Goal: Task Accomplishment & Management: Complete application form

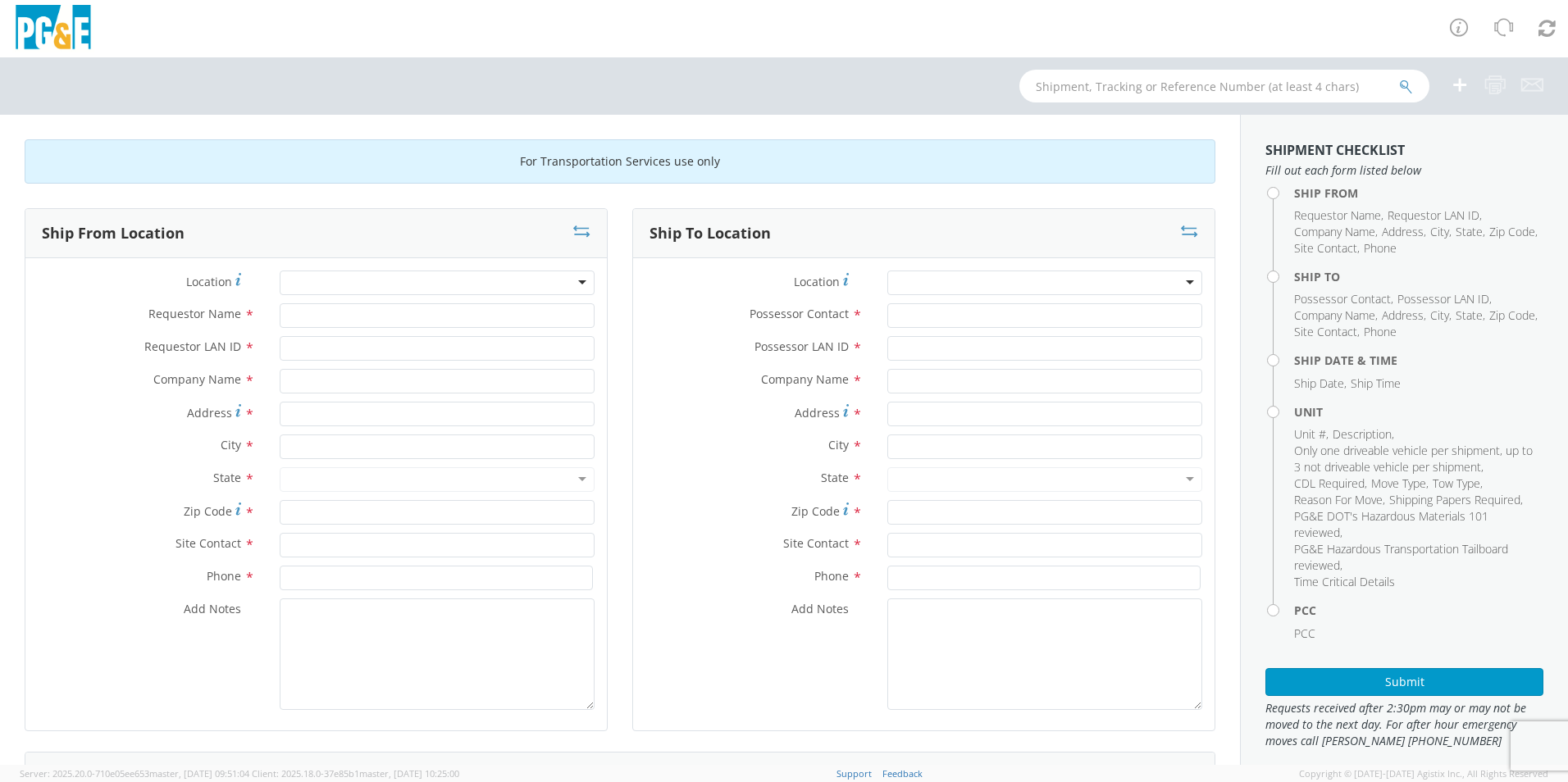
click at [423, 281] on div at bounding box center [437, 283] width 315 height 25
click at [423, 282] on div at bounding box center [437, 283] width 315 height 25
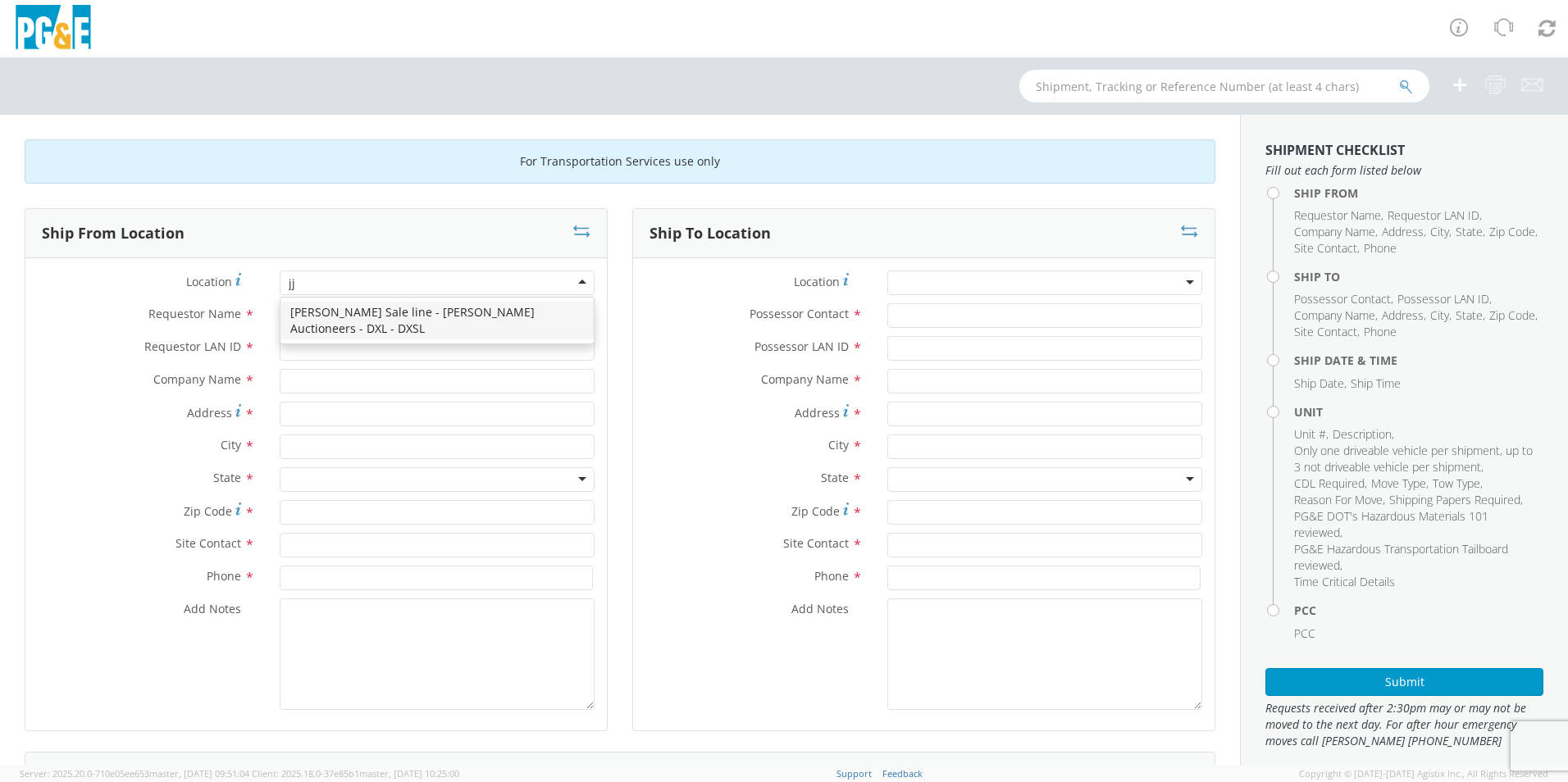
type input "j"
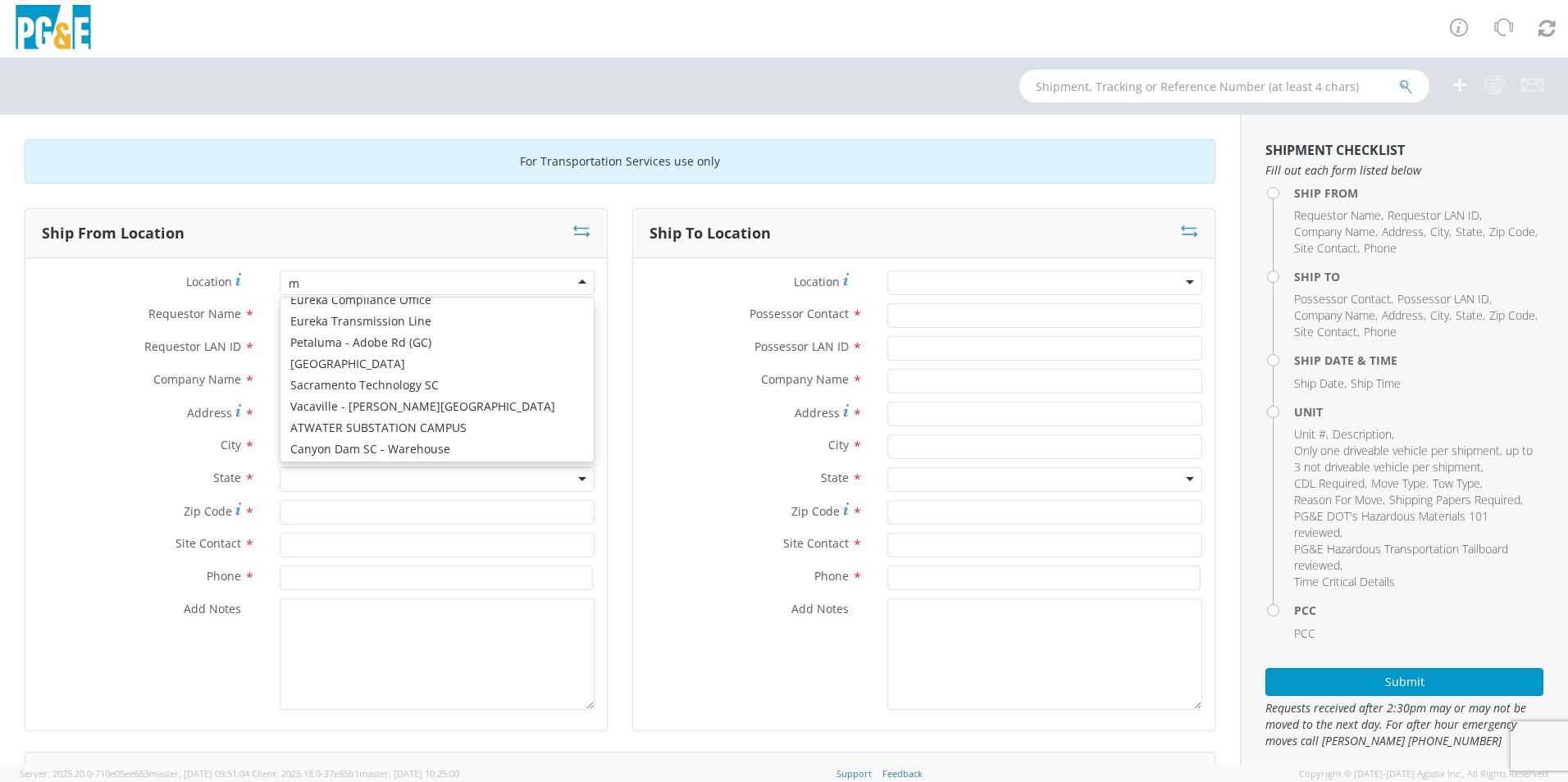
scroll to position [4, 0]
type input "m"
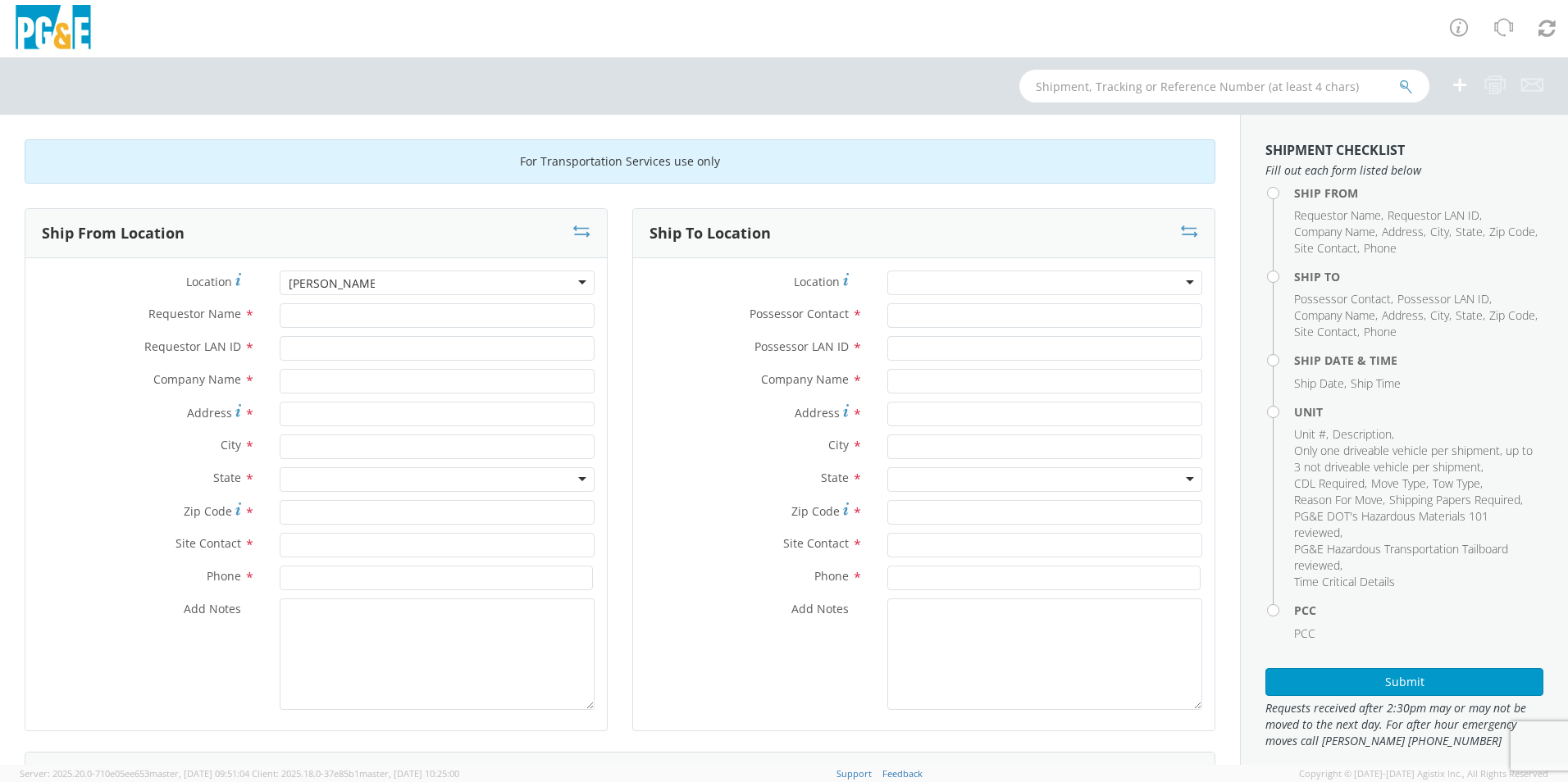
type input "[PERSON_NAME]"
click at [412, 312] on input "Requestor Name *" at bounding box center [437, 316] width 315 height 25
click at [402, 284] on div at bounding box center [437, 283] width 315 height 25
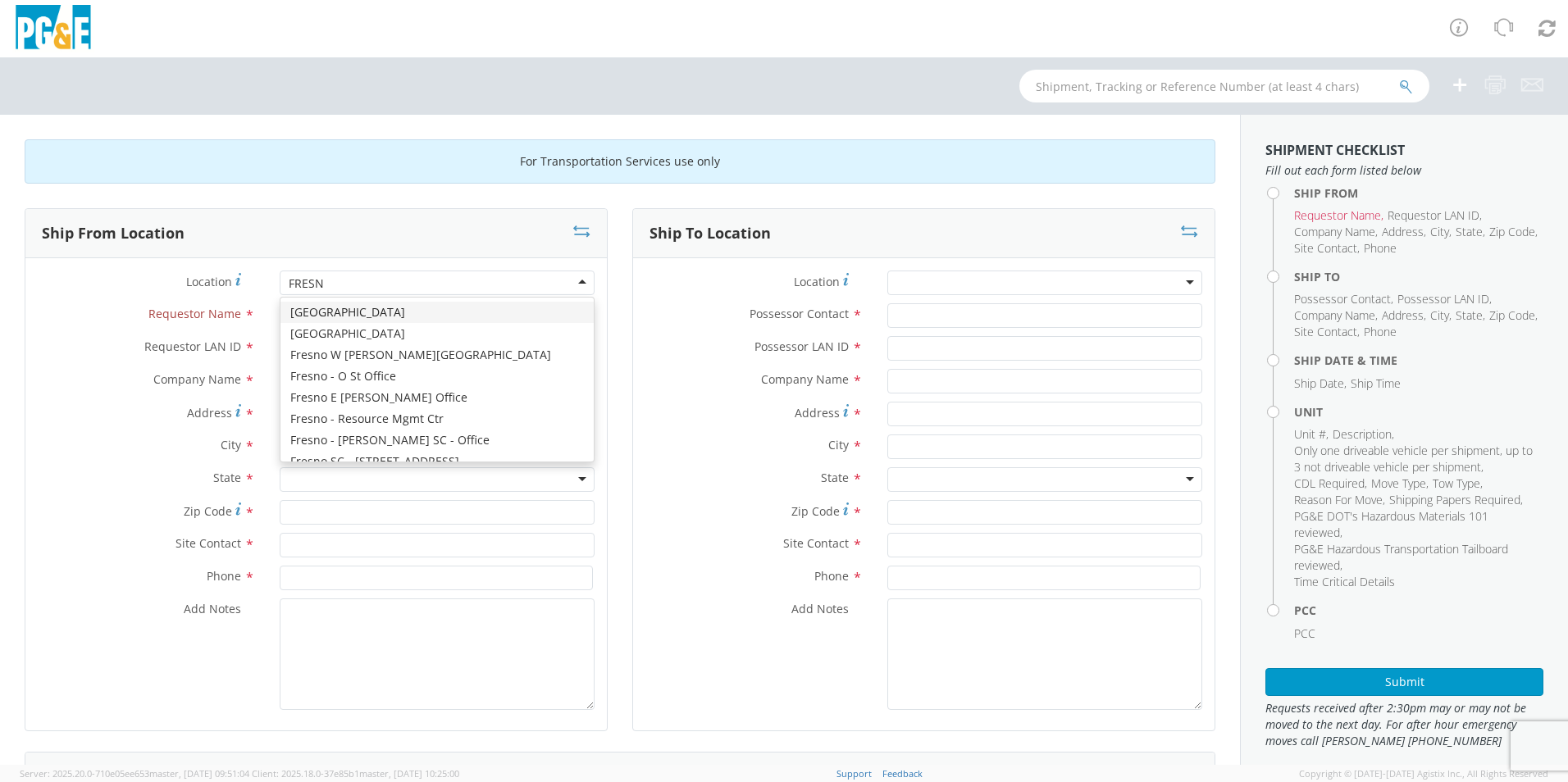
type input "[GEOGRAPHIC_DATA]"
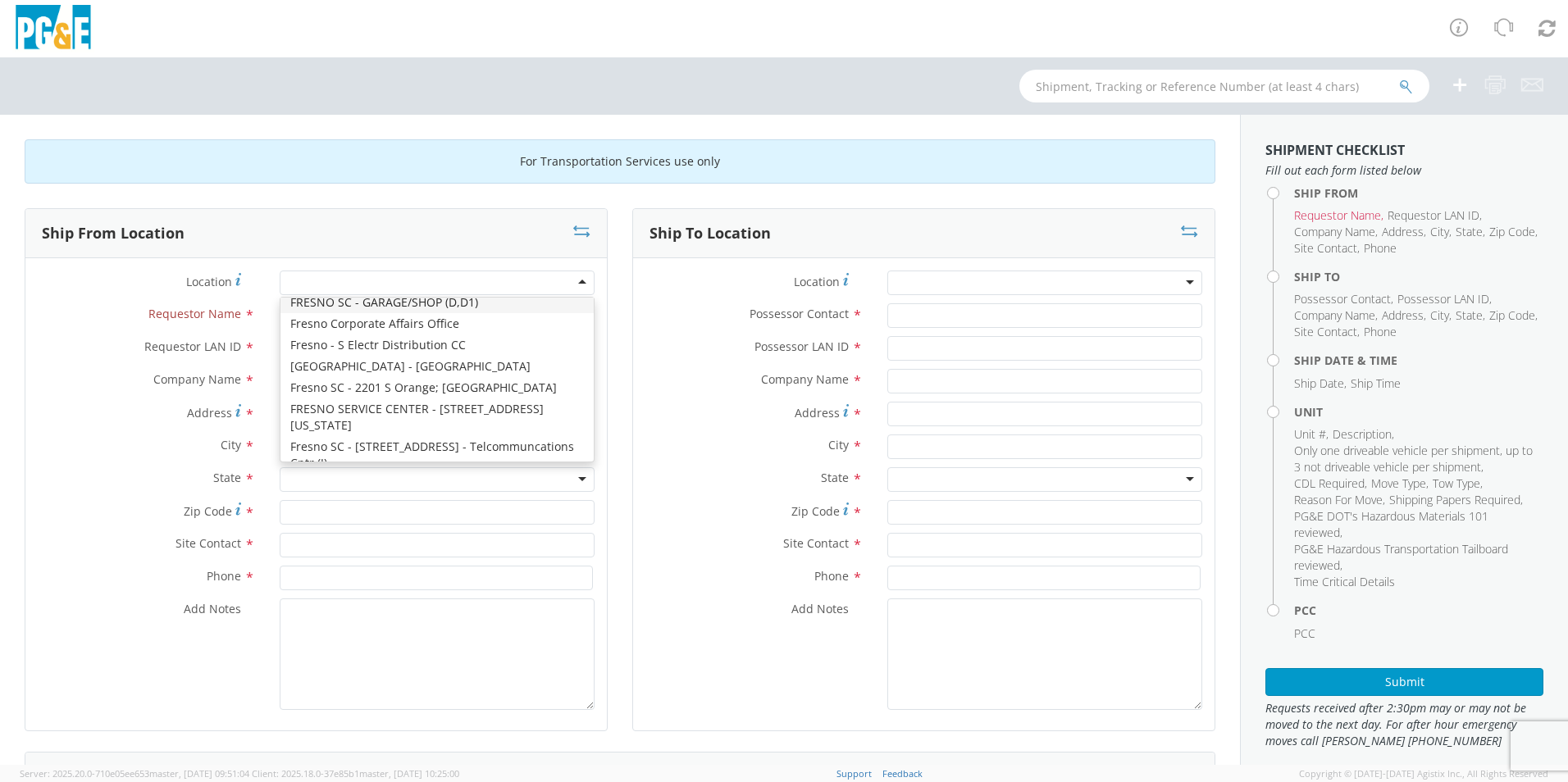
type input "PG&E"
type input "[STREET_ADDRESS][US_STATE]"
type input "[GEOGRAPHIC_DATA]"
type input "93702"
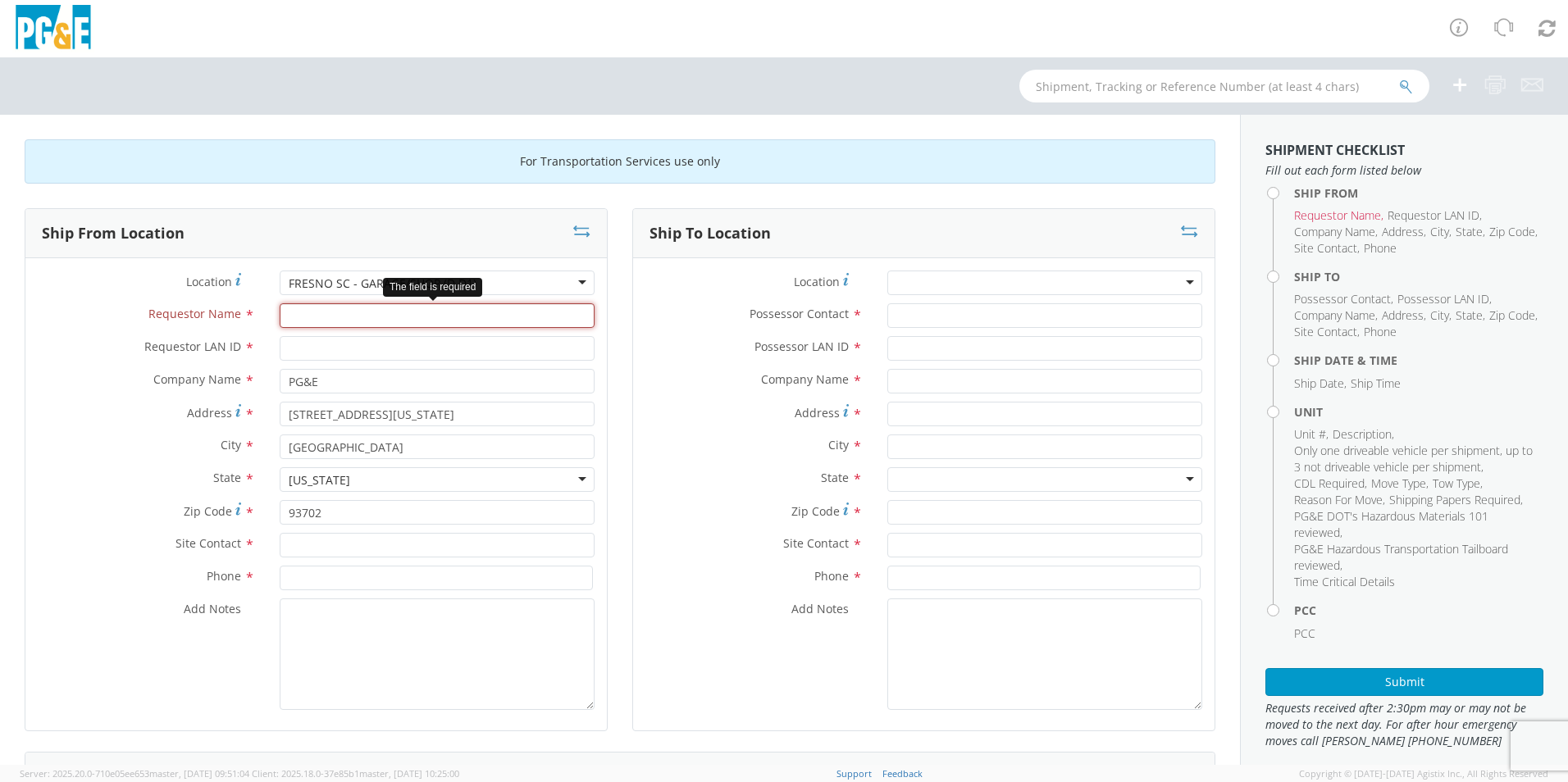
click at [365, 311] on input "Requestor Name *" at bounding box center [437, 316] width 315 height 25
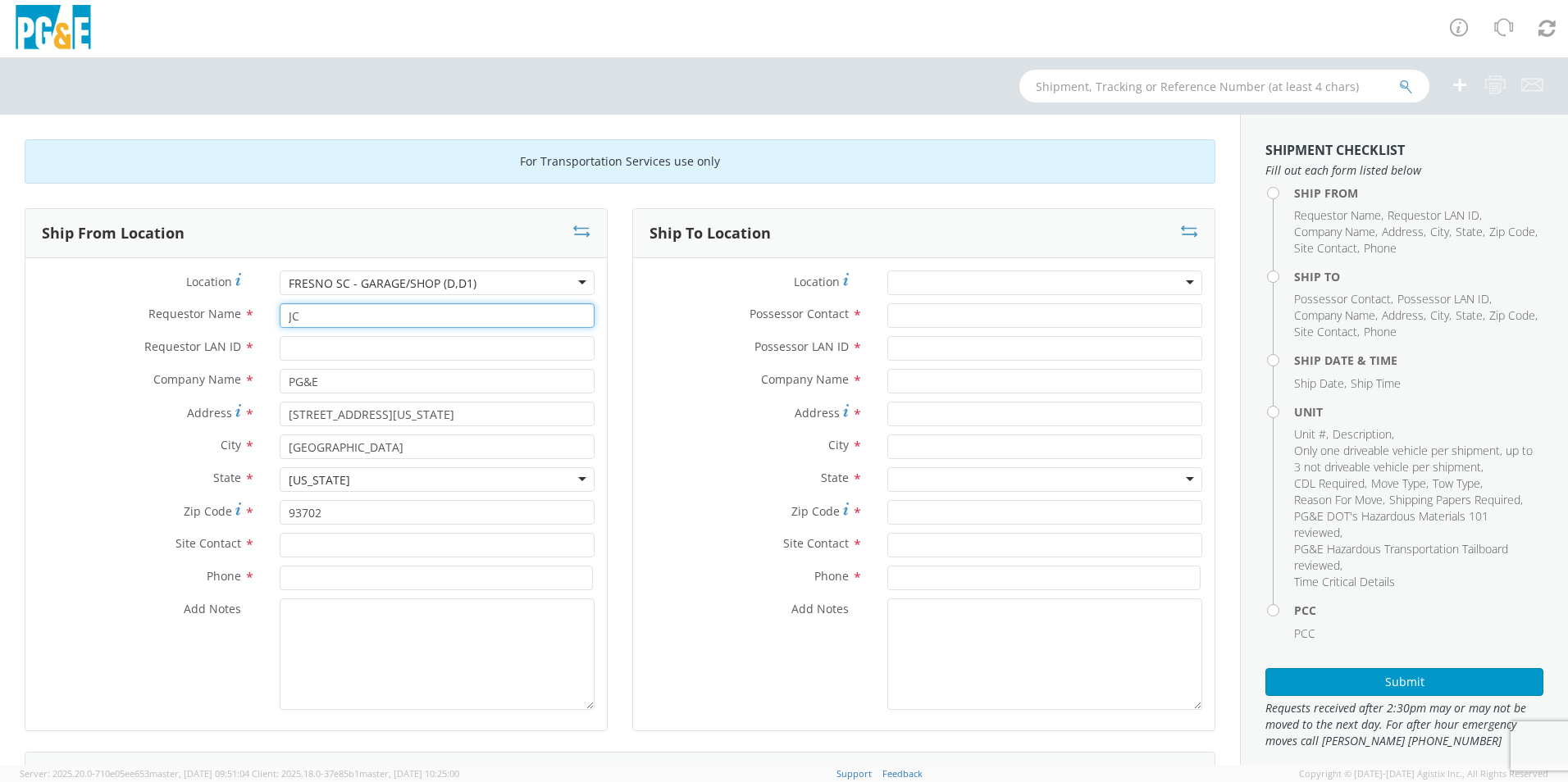
type input "JC"
click at [345, 355] on input "Requestor LAN ID *" at bounding box center [437, 348] width 315 height 25
type input "JCEG"
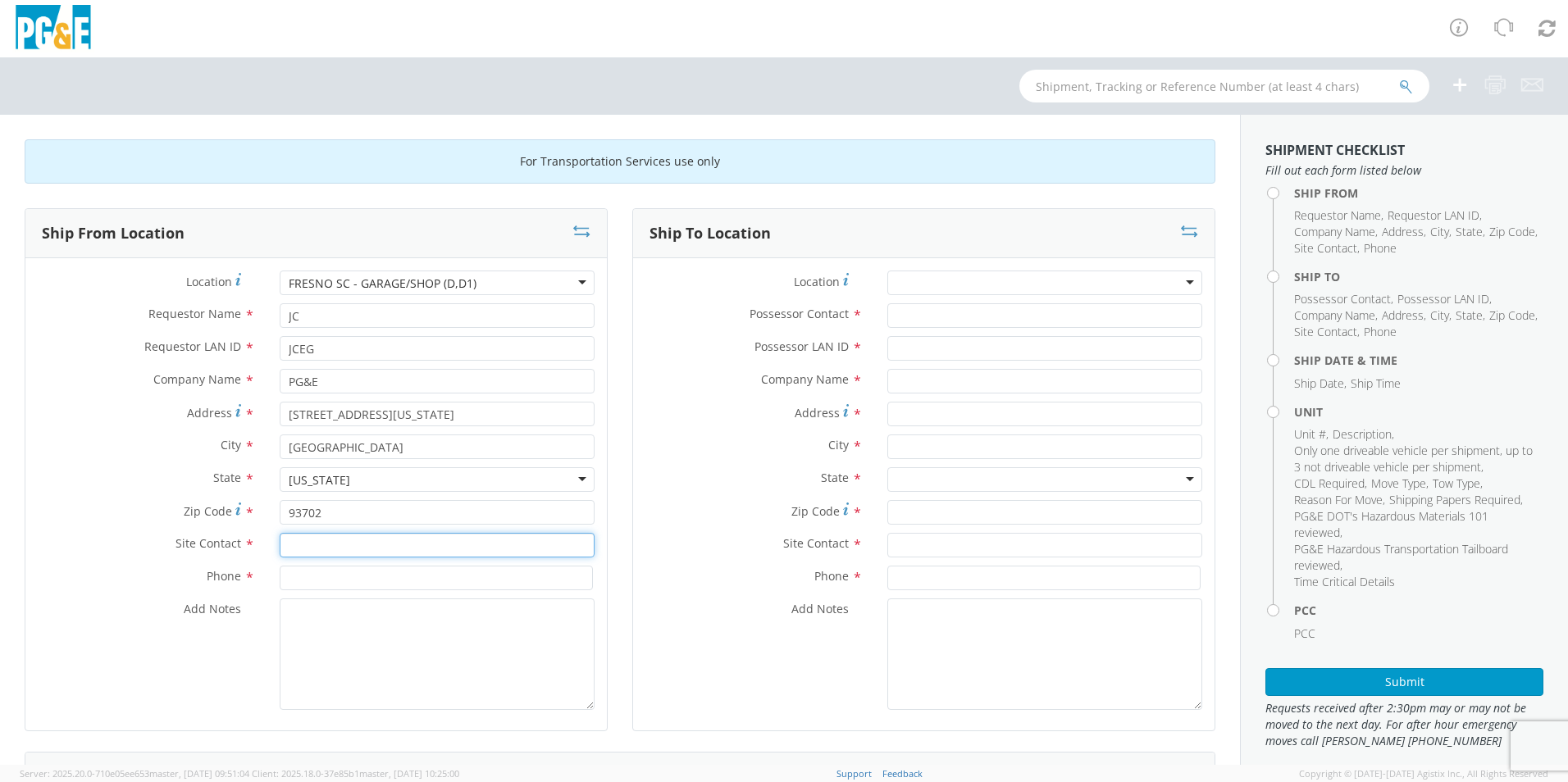
click at [306, 542] on input "text" at bounding box center [437, 545] width 315 height 25
type input "JC"
click at [348, 578] on input at bounding box center [436, 578] width 313 height 25
type input "[PHONE_NUMBER]"
click at [1003, 279] on div at bounding box center [1045, 283] width 315 height 25
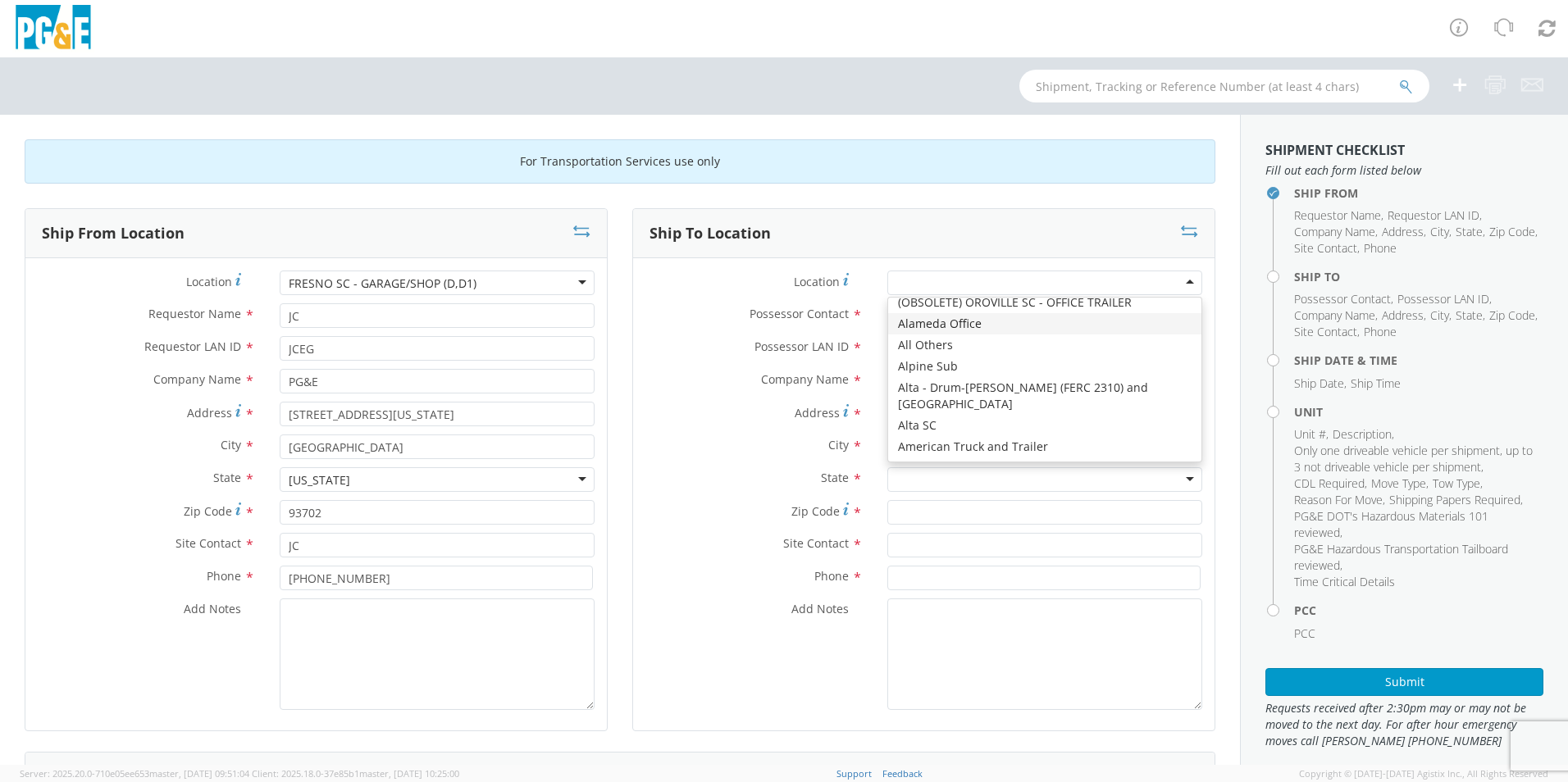
scroll to position [82, 0]
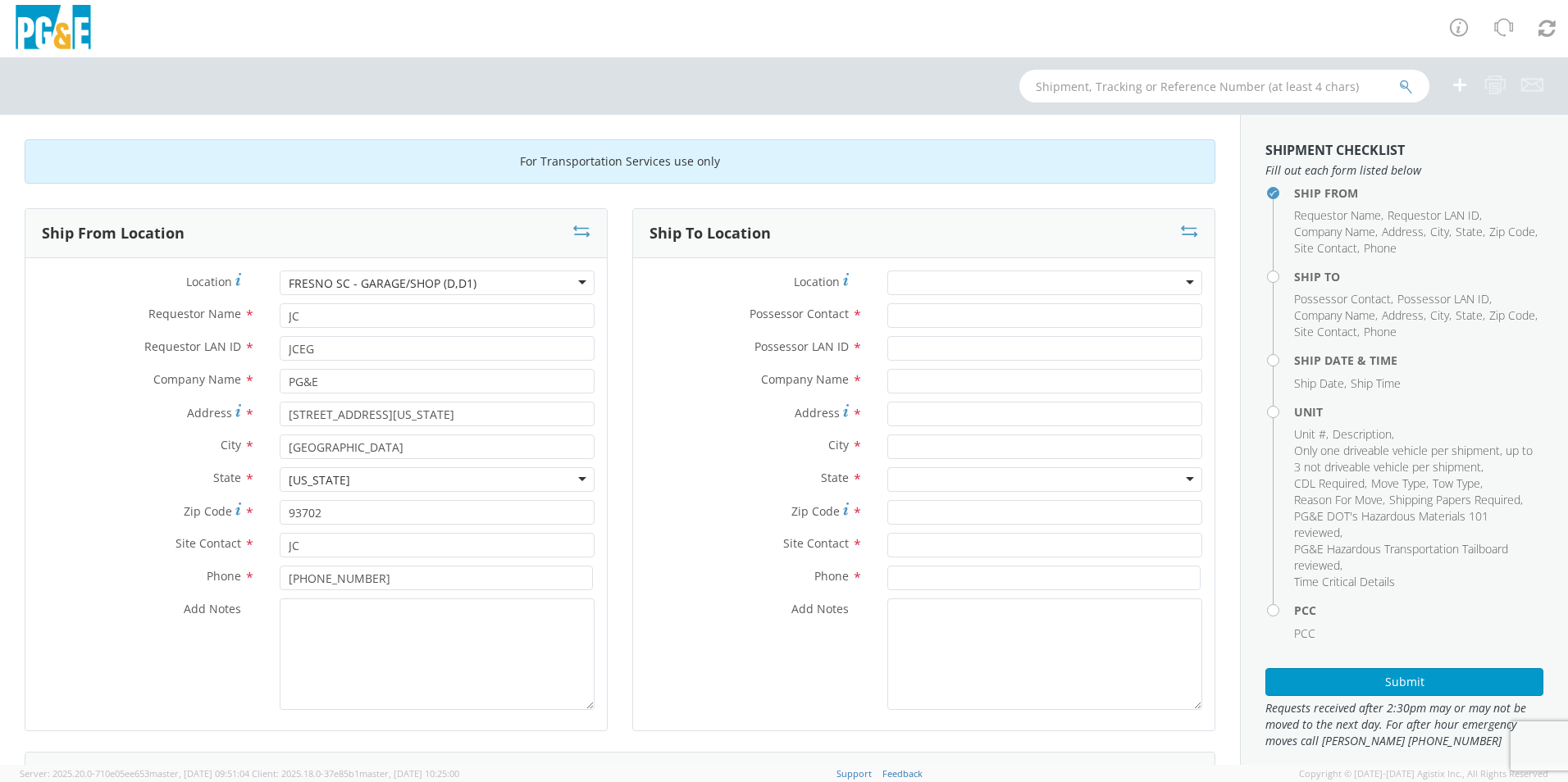
click at [1008, 282] on div at bounding box center [1045, 283] width 315 height 25
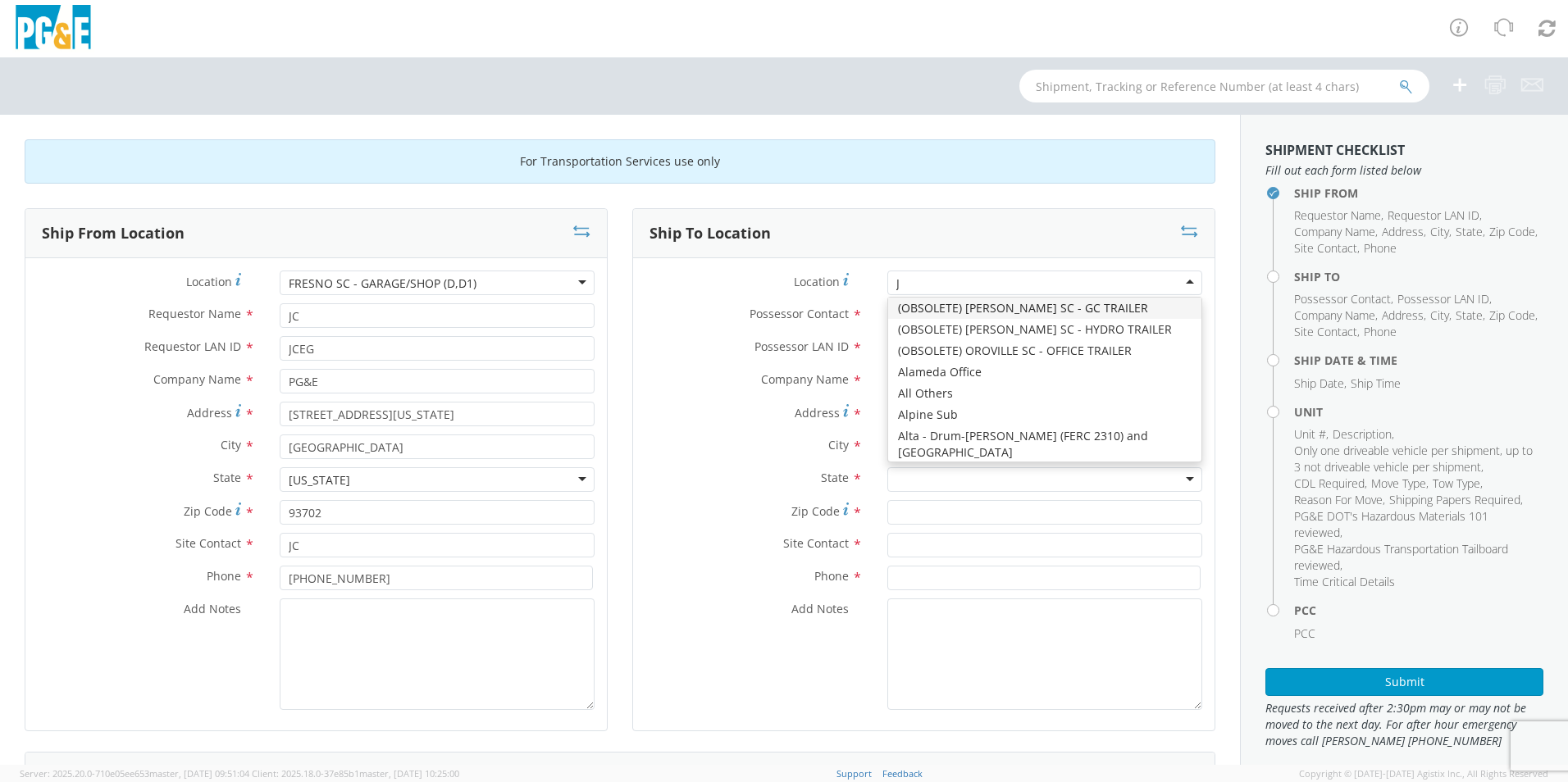
type input "JJ"
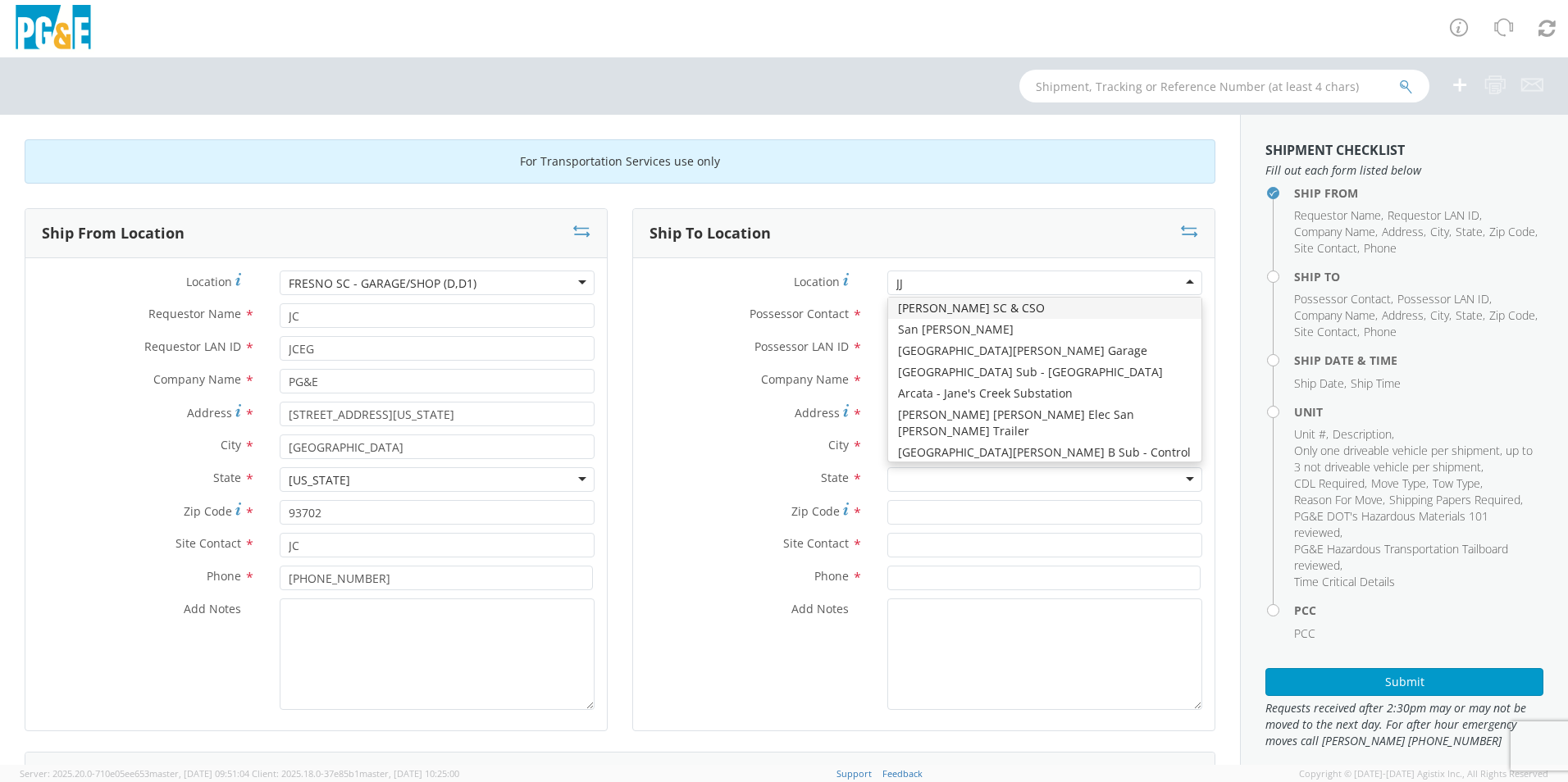
scroll to position [0, 0]
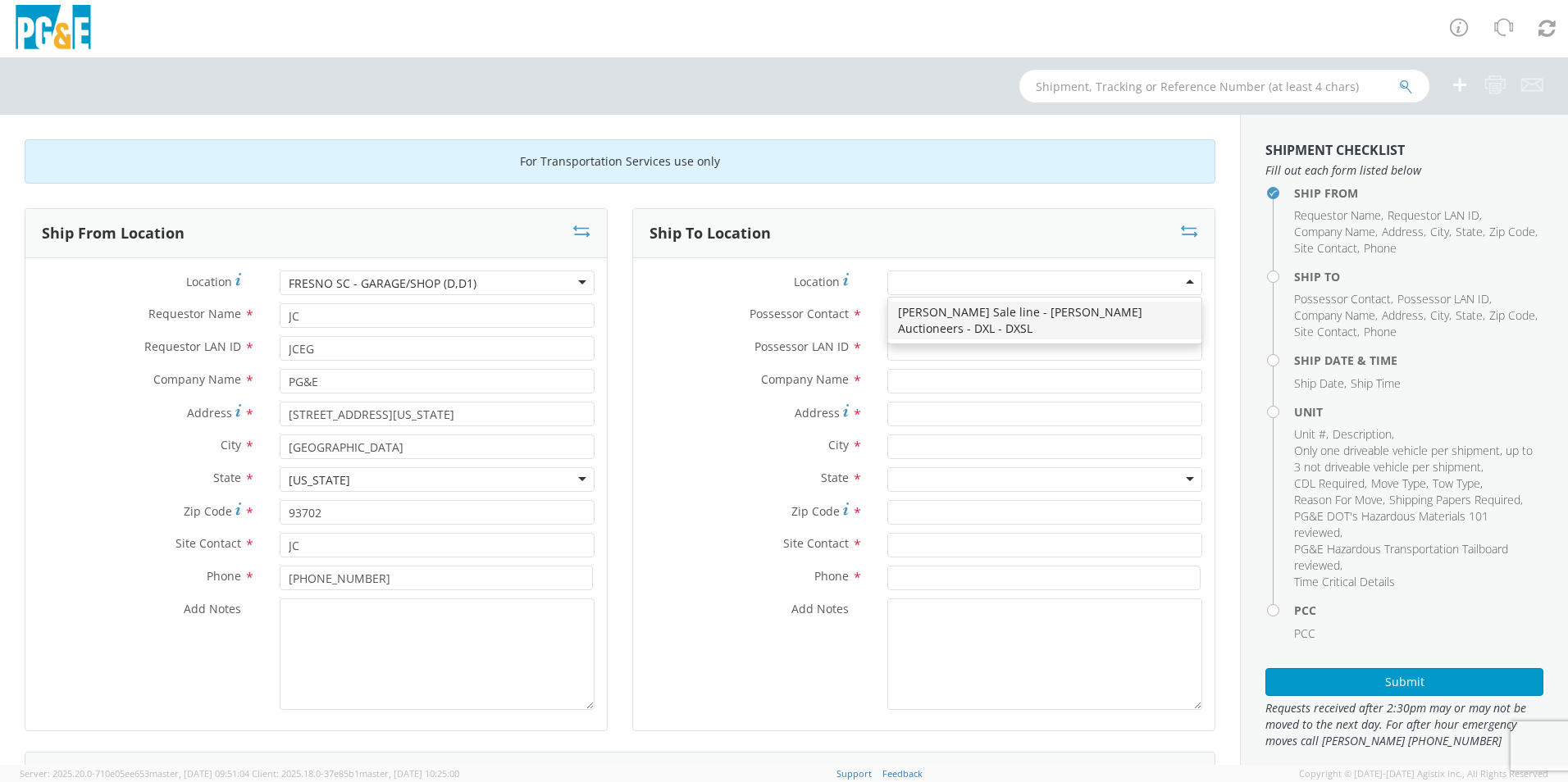
type input "PG&E"
type input "[STREET_ADDRESS][PERSON_NAME]"
type input "[PERSON_NAME]"
type input "95620"
type input "[PHONE_NUMBER]"
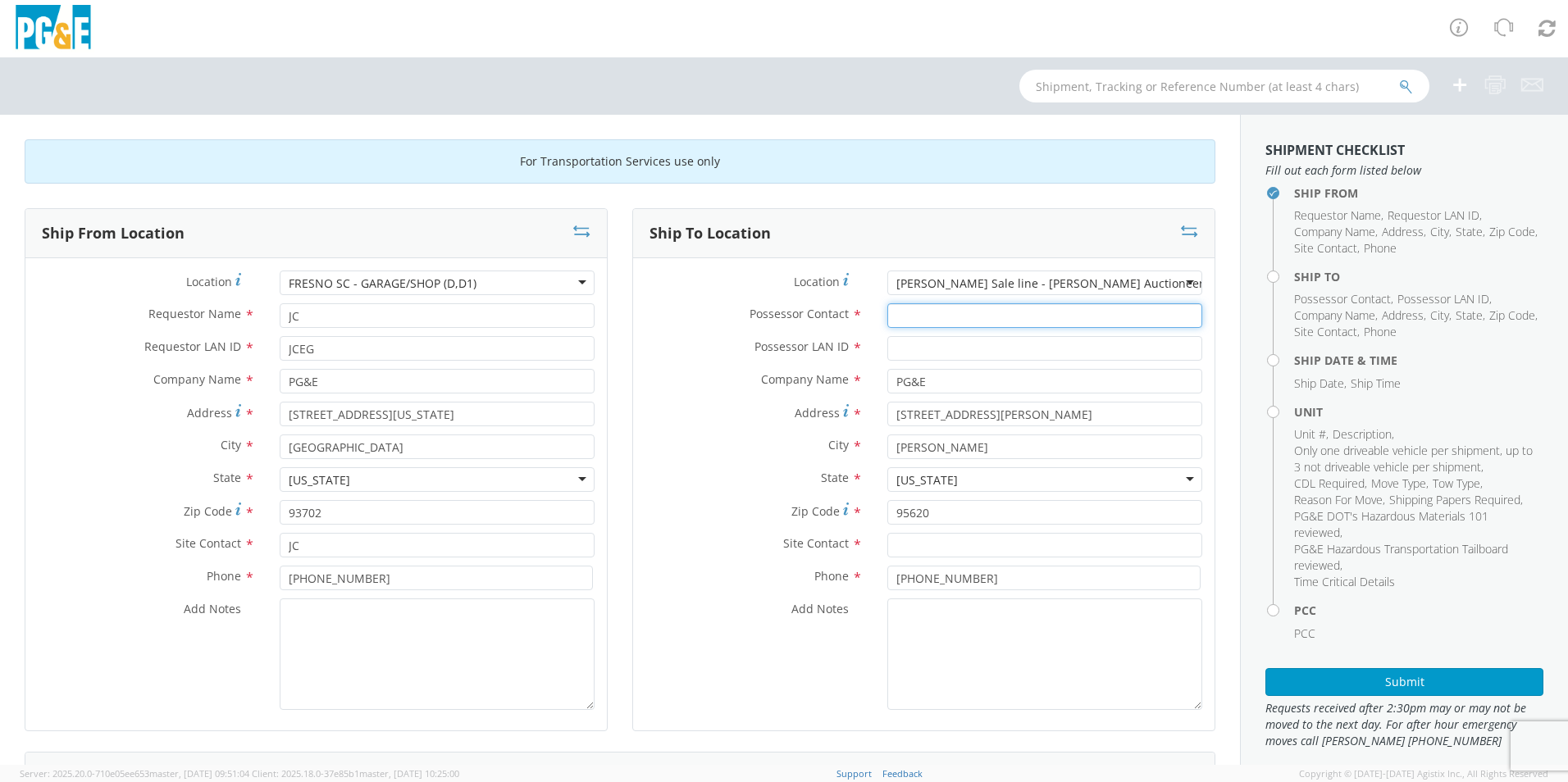
click at [990, 321] on input "Possessor Contact *" at bounding box center [1045, 316] width 315 height 25
type input "[PERSON_NAME]"
click at [919, 344] on input "Possessor LAN ID *" at bounding box center [1045, 348] width 315 height 25
type input "MJP0"
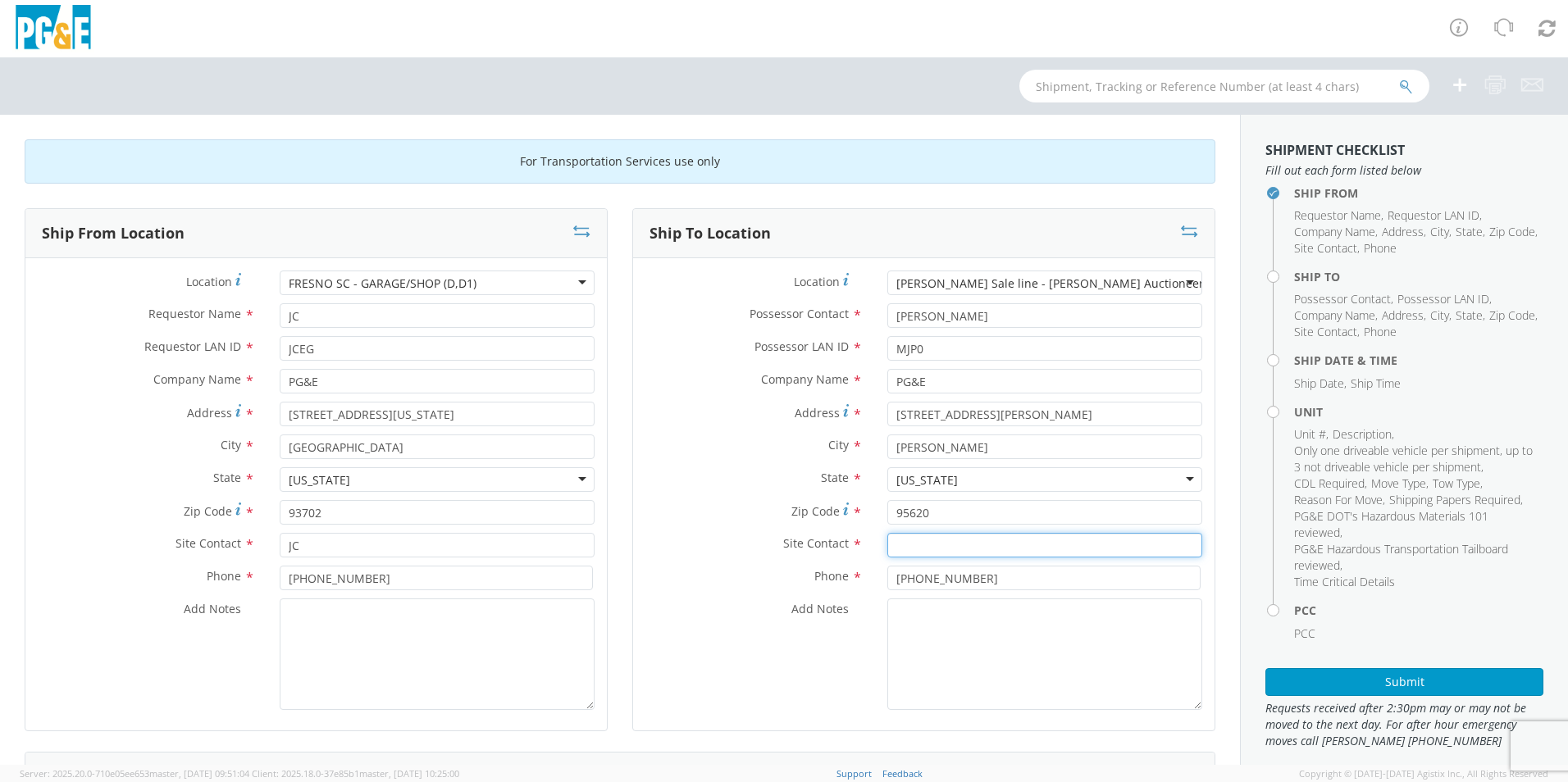
click at [980, 545] on input "text" at bounding box center [1045, 545] width 315 height 25
click at [909, 542] on input "[PERSON_NAME]" at bounding box center [1045, 545] width 315 height 25
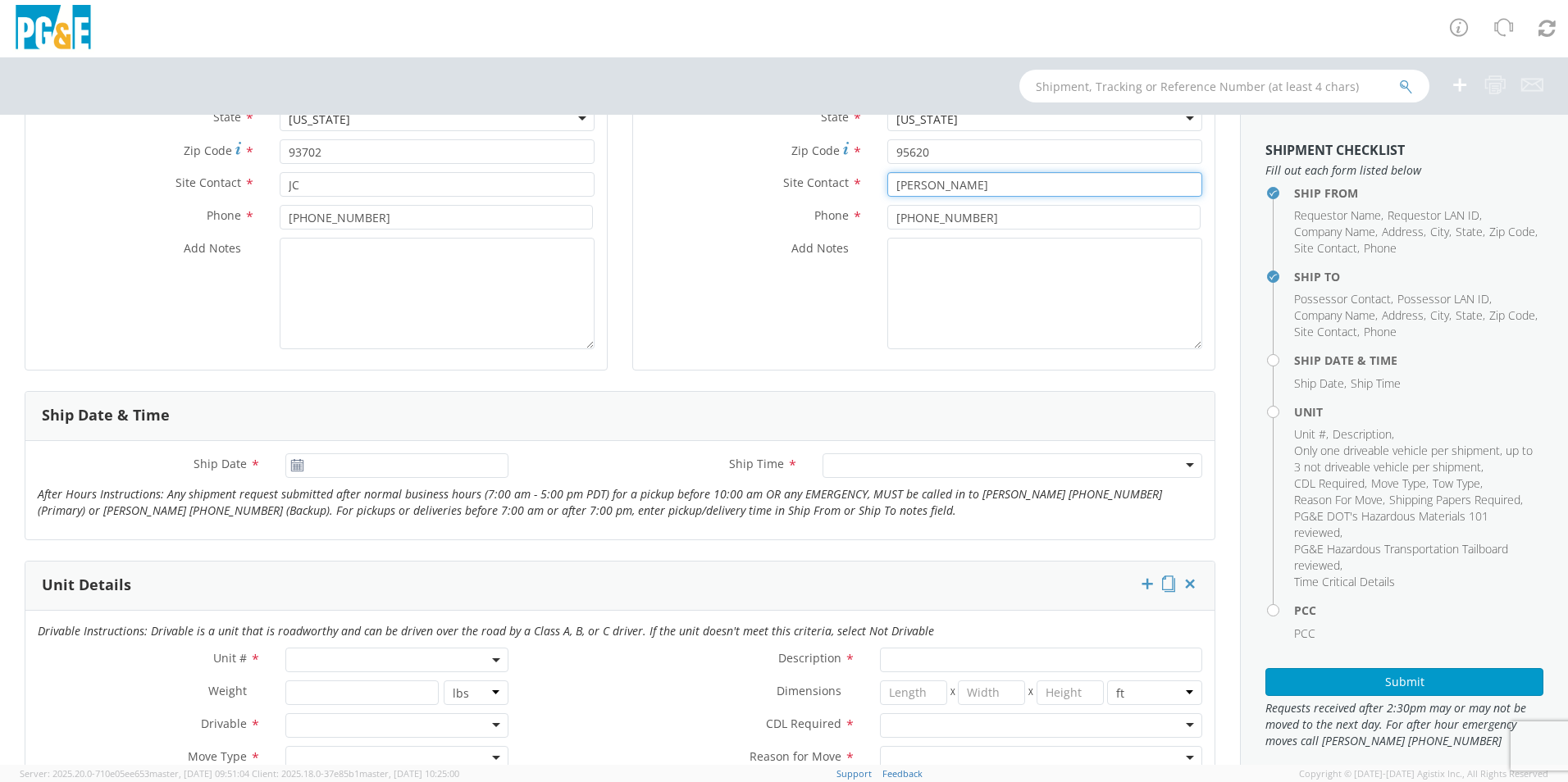
scroll to position [410, 0]
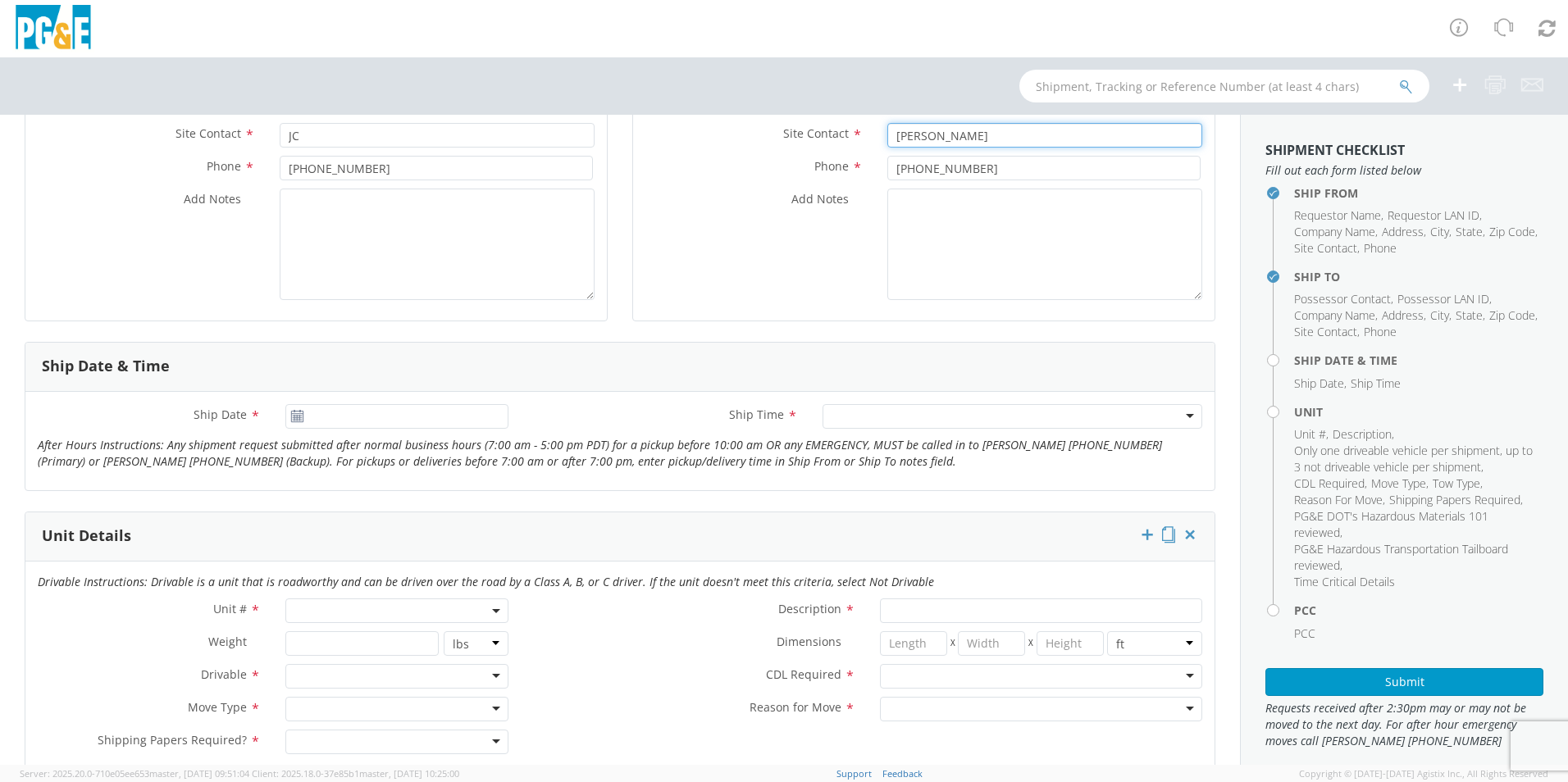
type input "[PERSON_NAME]"
click at [373, 417] on input "[DATE]" at bounding box center [397, 417] width 223 height 25
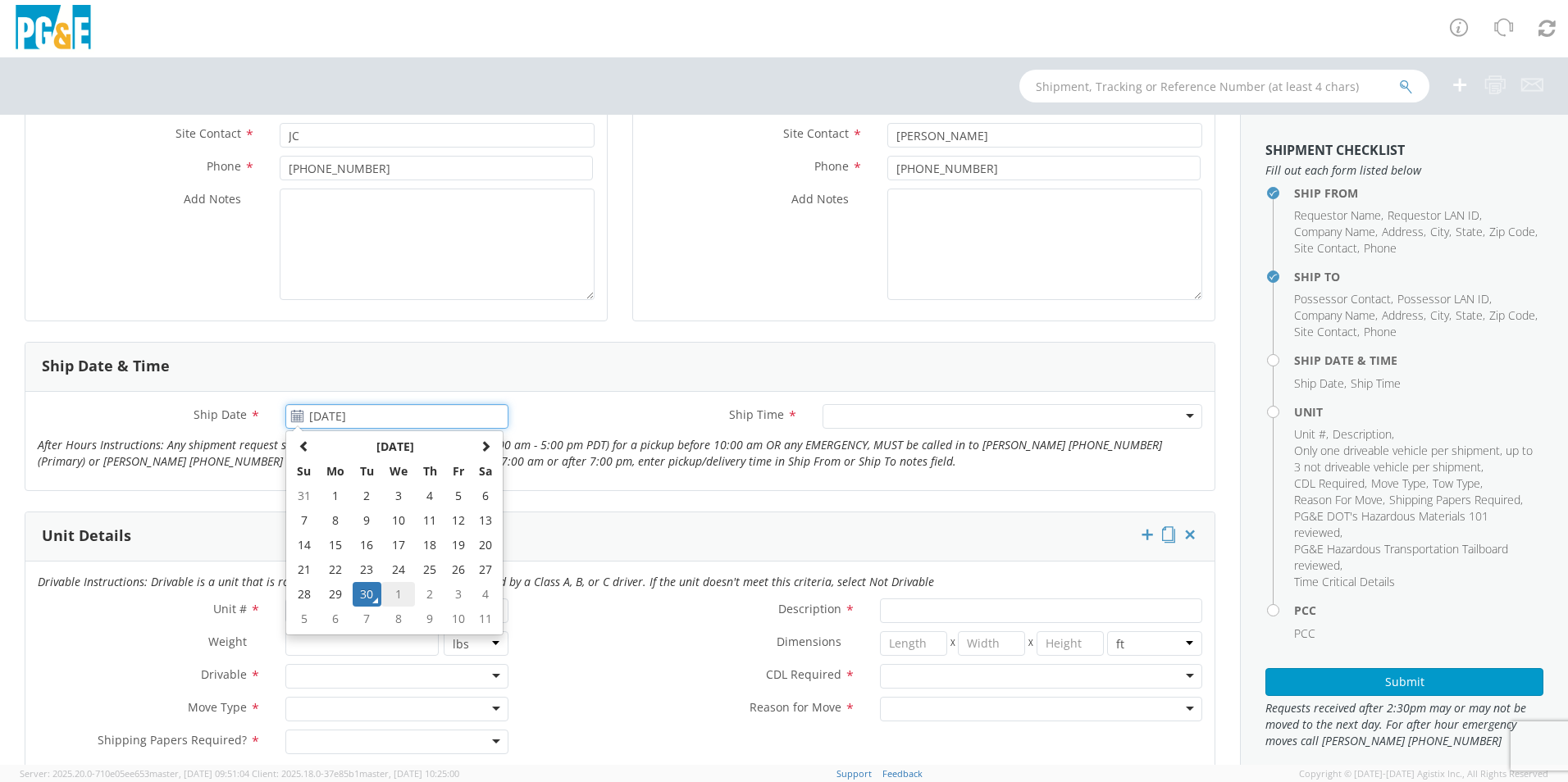
click at [394, 592] on td "1" at bounding box center [398, 594] width 34 height 25
type input "[DATE]"
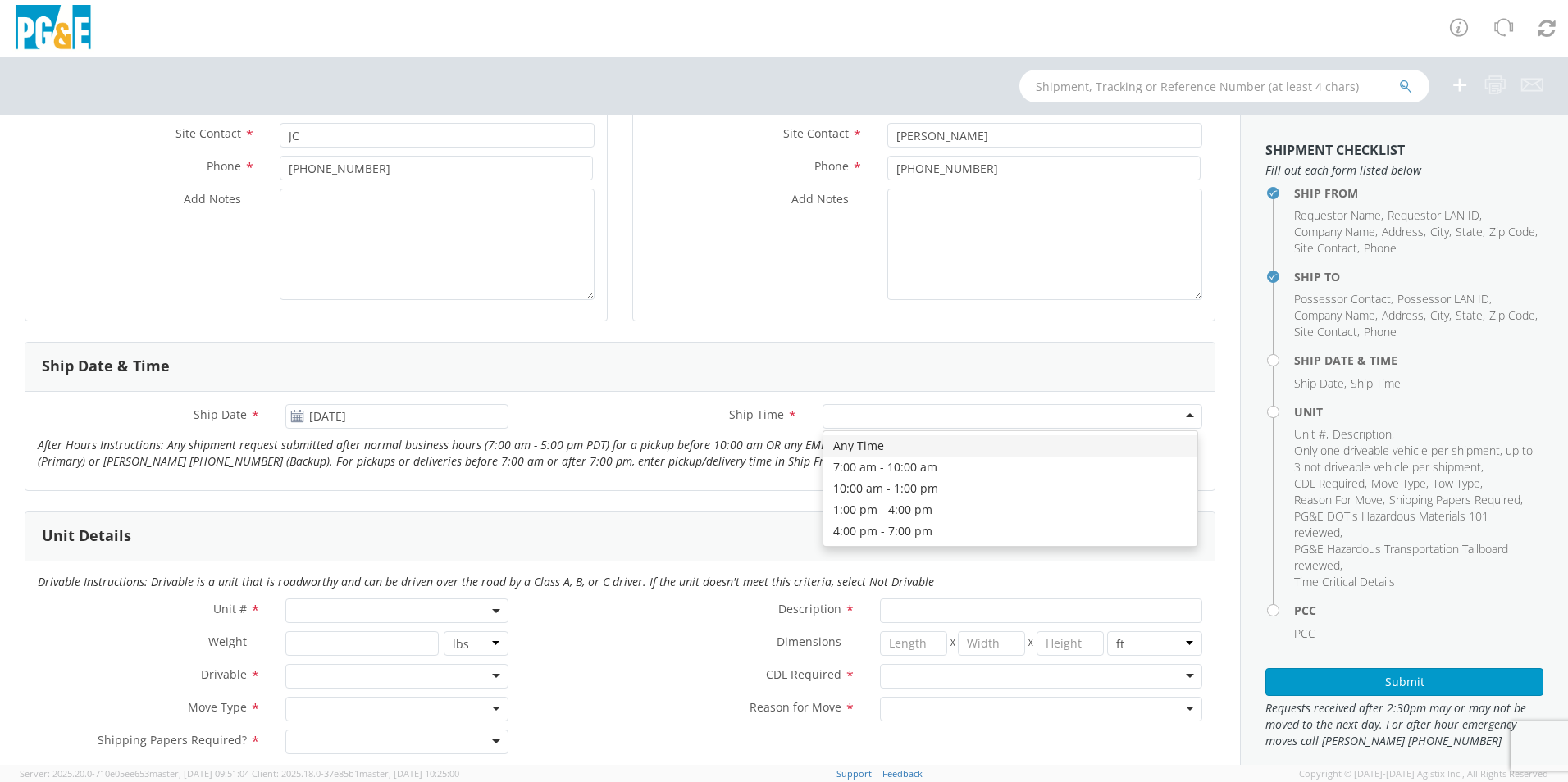
click at [893, 417] on div at bounding box center [1012, 417] width 380 height 25
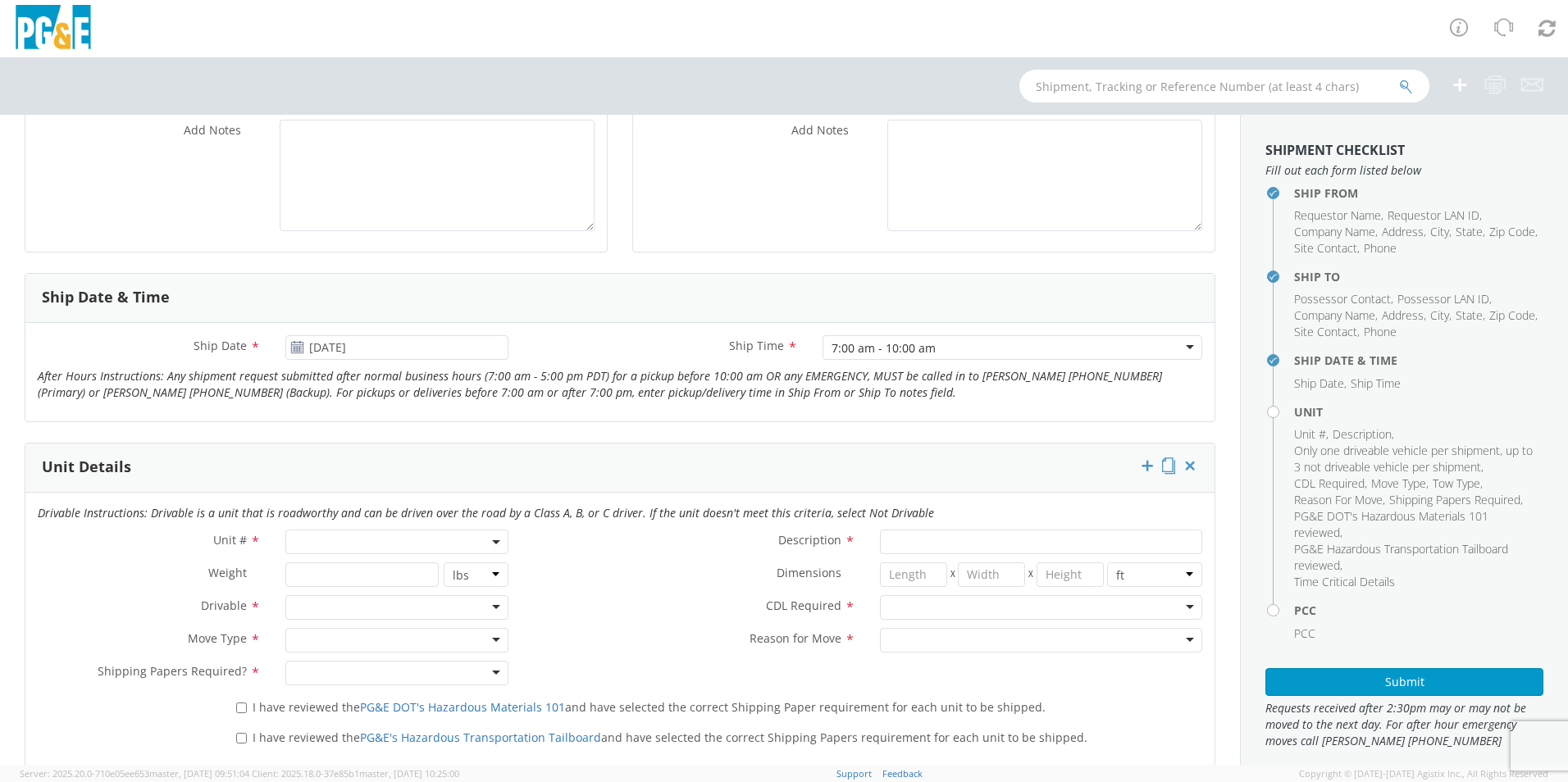
scroll to position [574, 0]
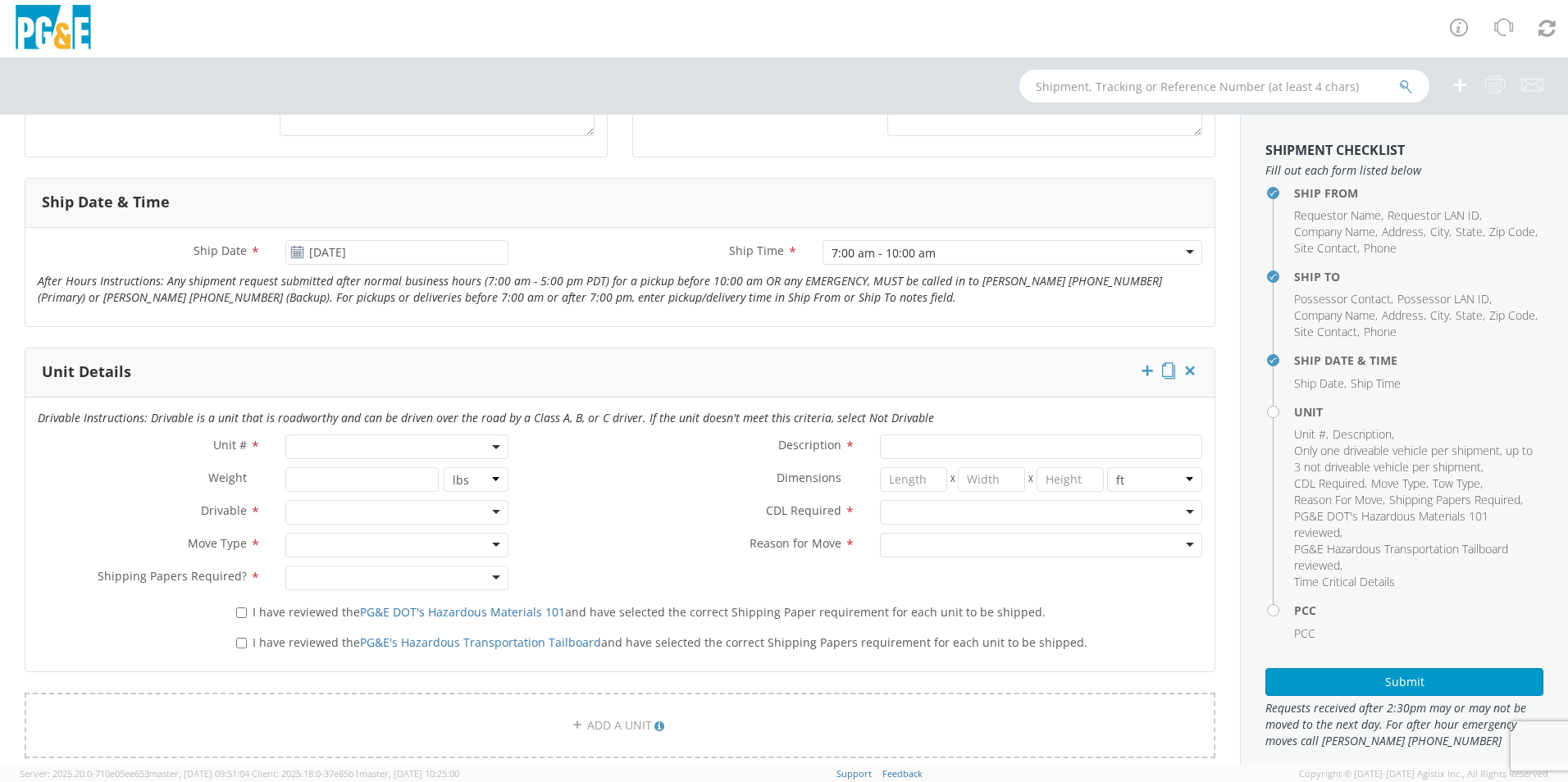
click at [340, 445] on span at bounding box center [397, 447] width 223 height 25
click at [356, 477] on input "search" at bounding box center [396, 474] width 212 height 25
type input "B35450"
type input "TRUCK; TRACTOR-SEMI 6X4"
type input "52000"
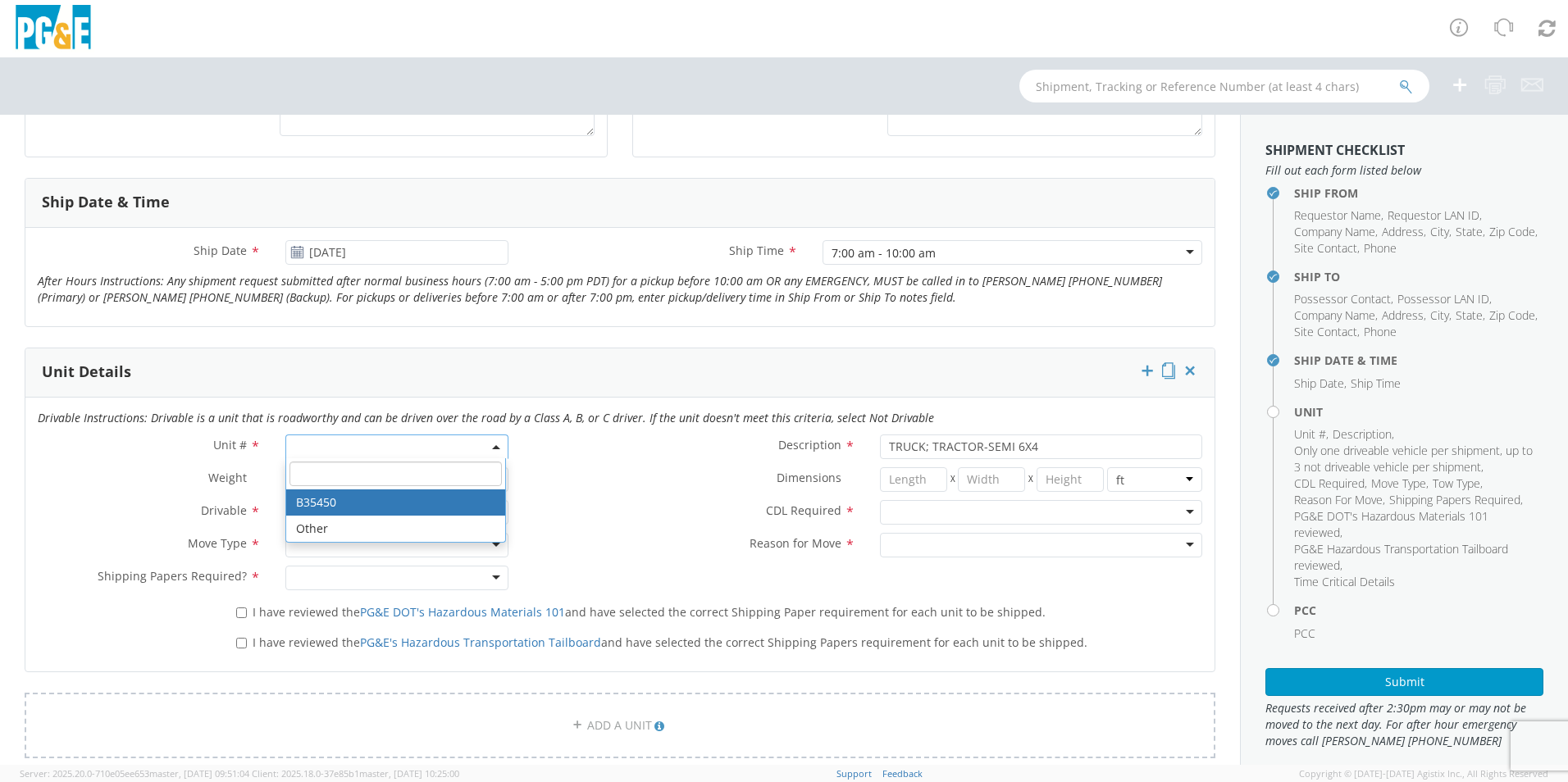
select select "B35450"
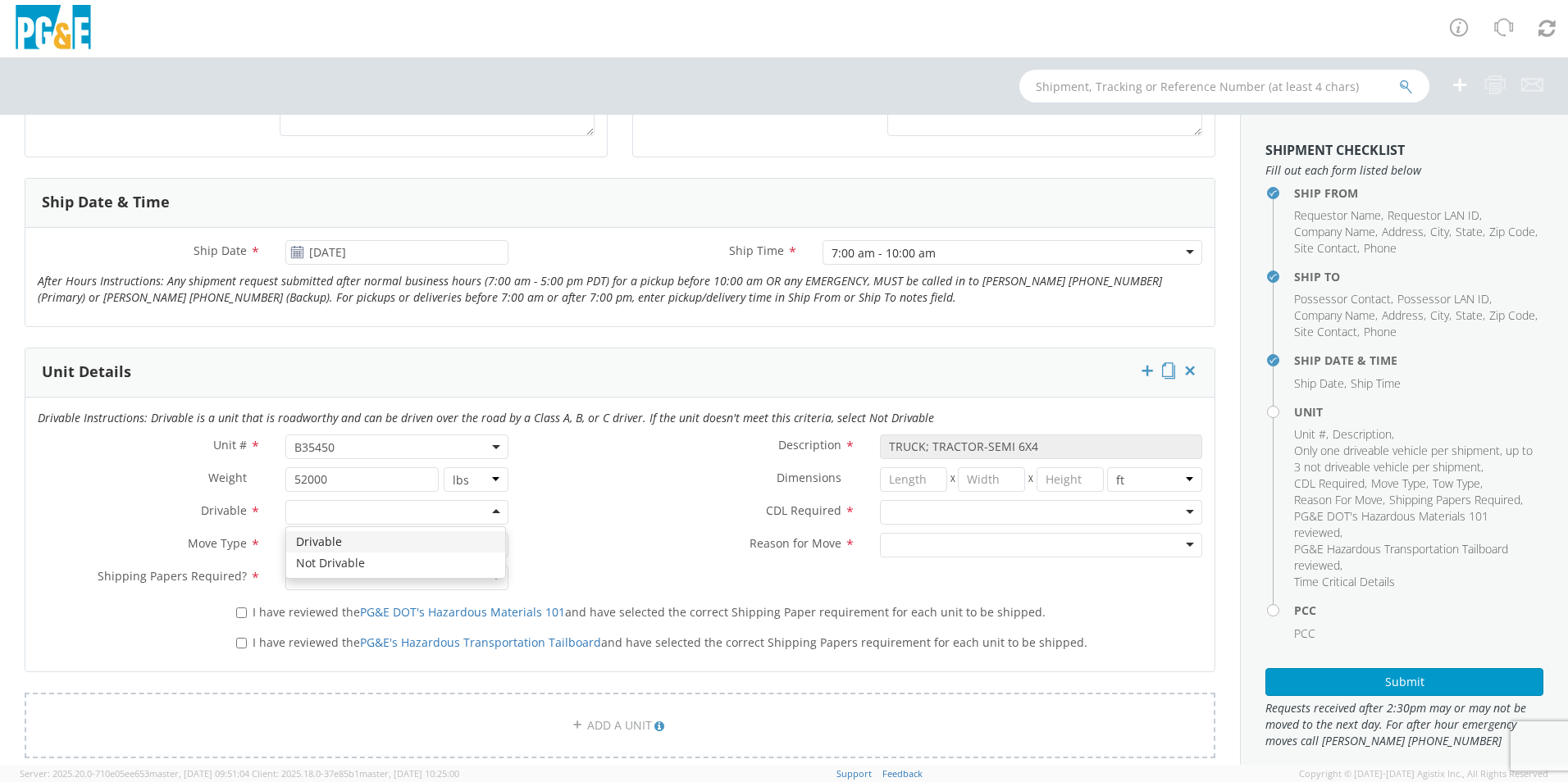
click at [363, 513] on div at bounding box center [397, 513] width 223 height 25
click at [353, 542] on div at bounding box center [397, 545] width 223 height 25
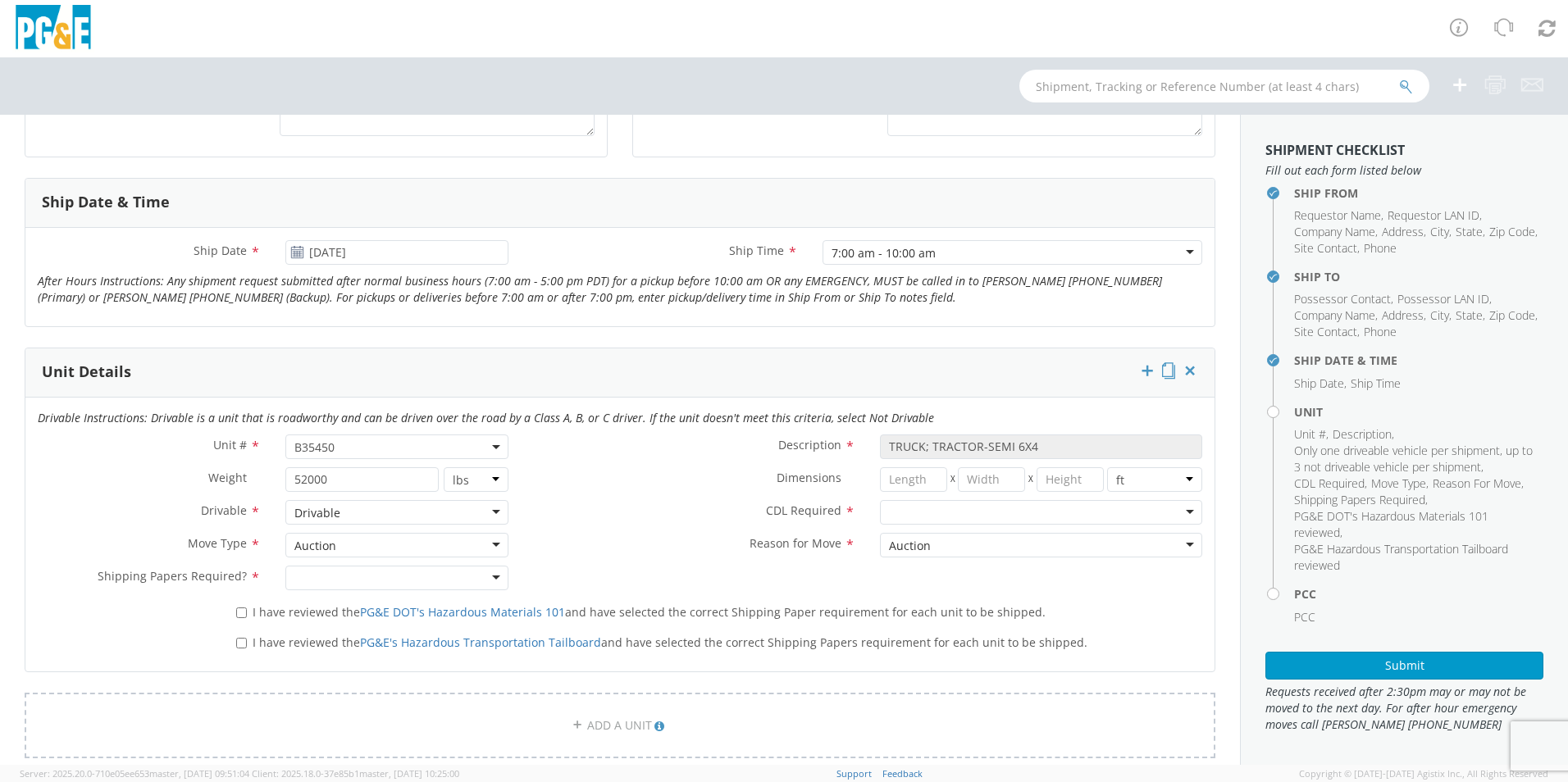
click at [358, 572] on div at bounding box center [397, 578] width 223 height 25
click at [917, 508] on div at bounding box center [1040, 513] width 322 height 25
click at [239, 616] on input "I have reviewed the PG&E DOT's Hazardous Materials 101 and have selected the co…" at bounding box center [241, 613] width 11 height 11
checkbox input "true"
click at [238, 642] on input "I have reviewed the PG&E's Hazardous Transportation Tailboard and have selected…" at bounding box center [241, 643] width 11 height 11
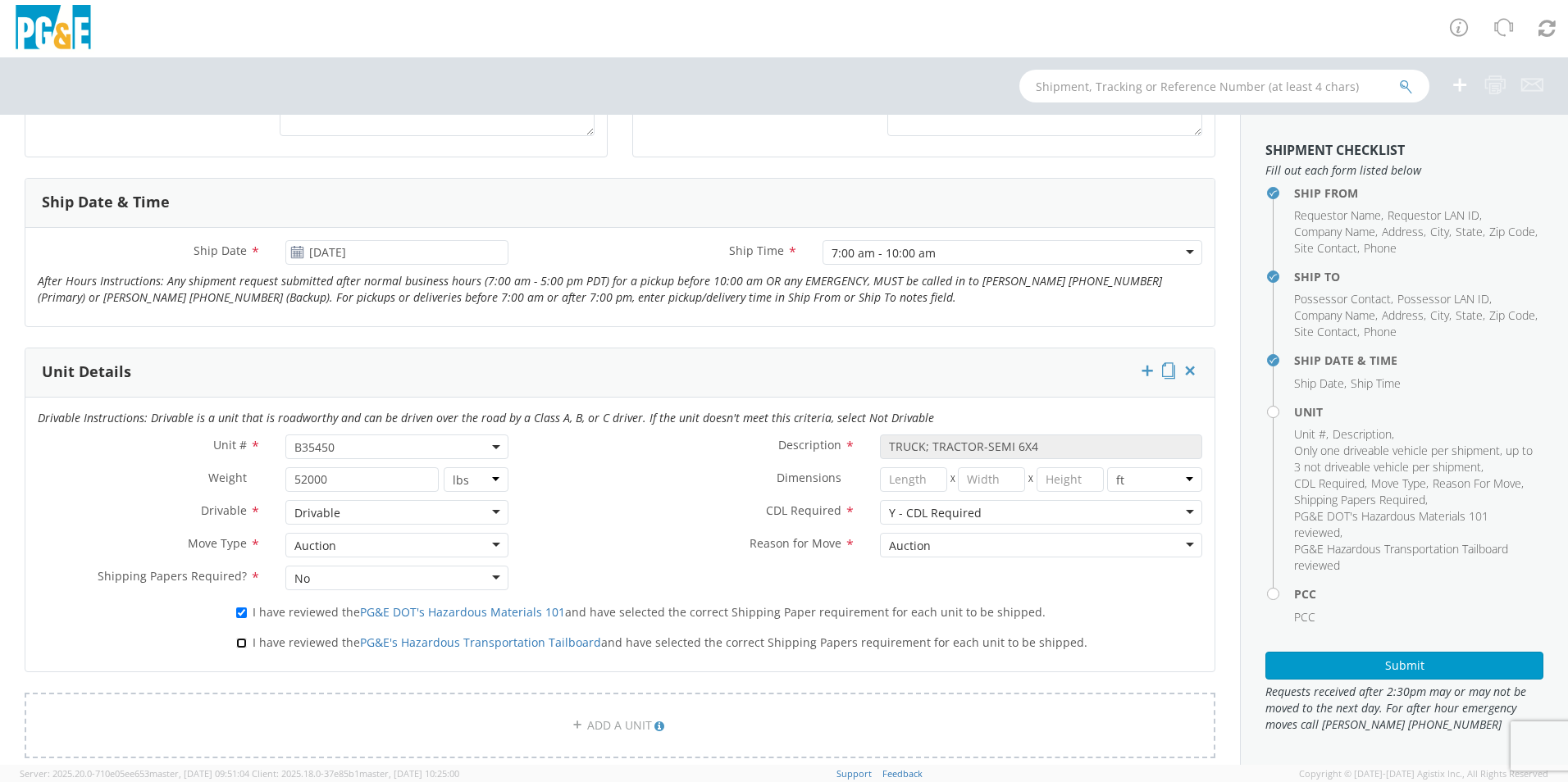
checkbox input "true"
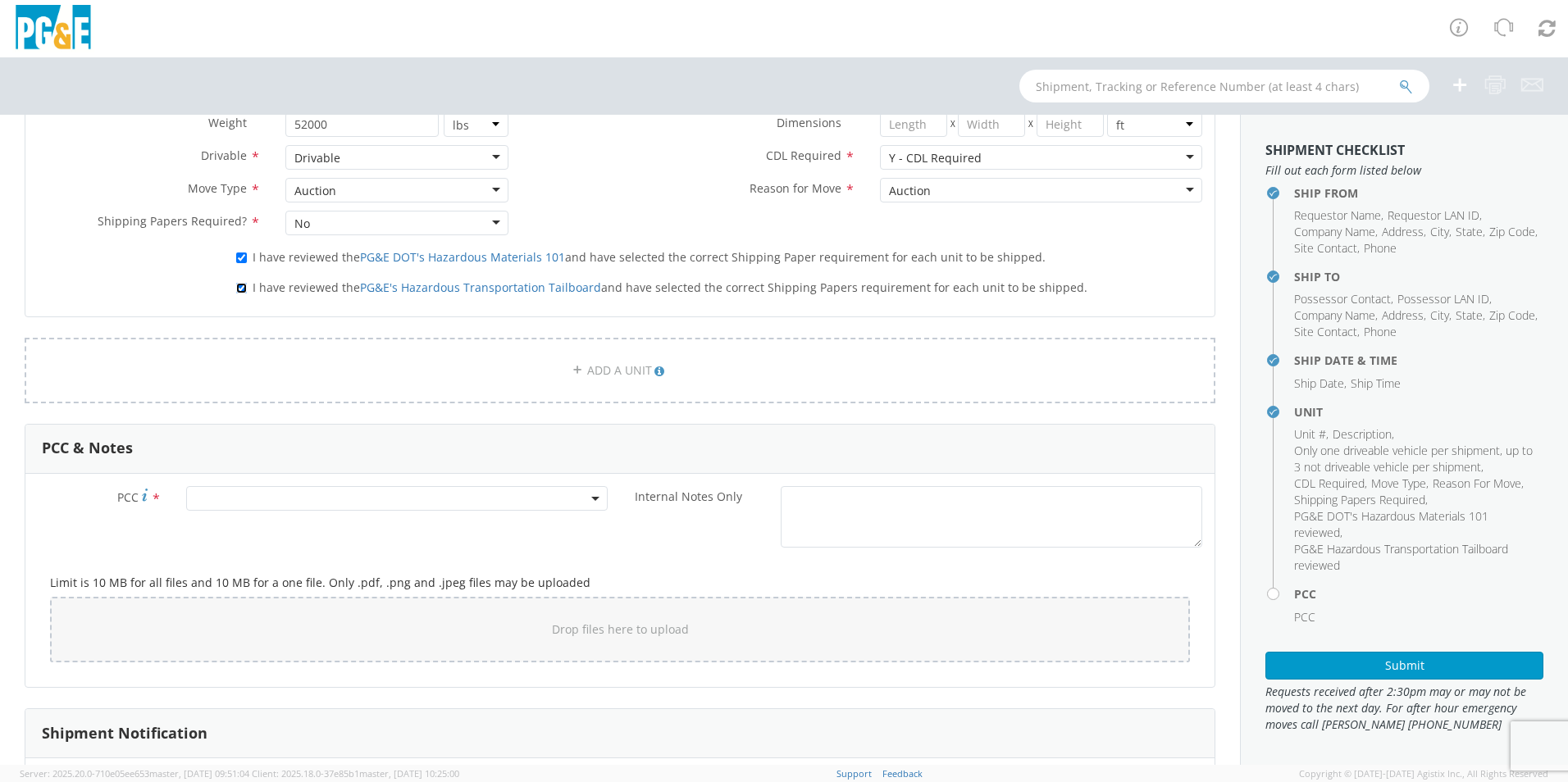
scroll to position [984, 0]
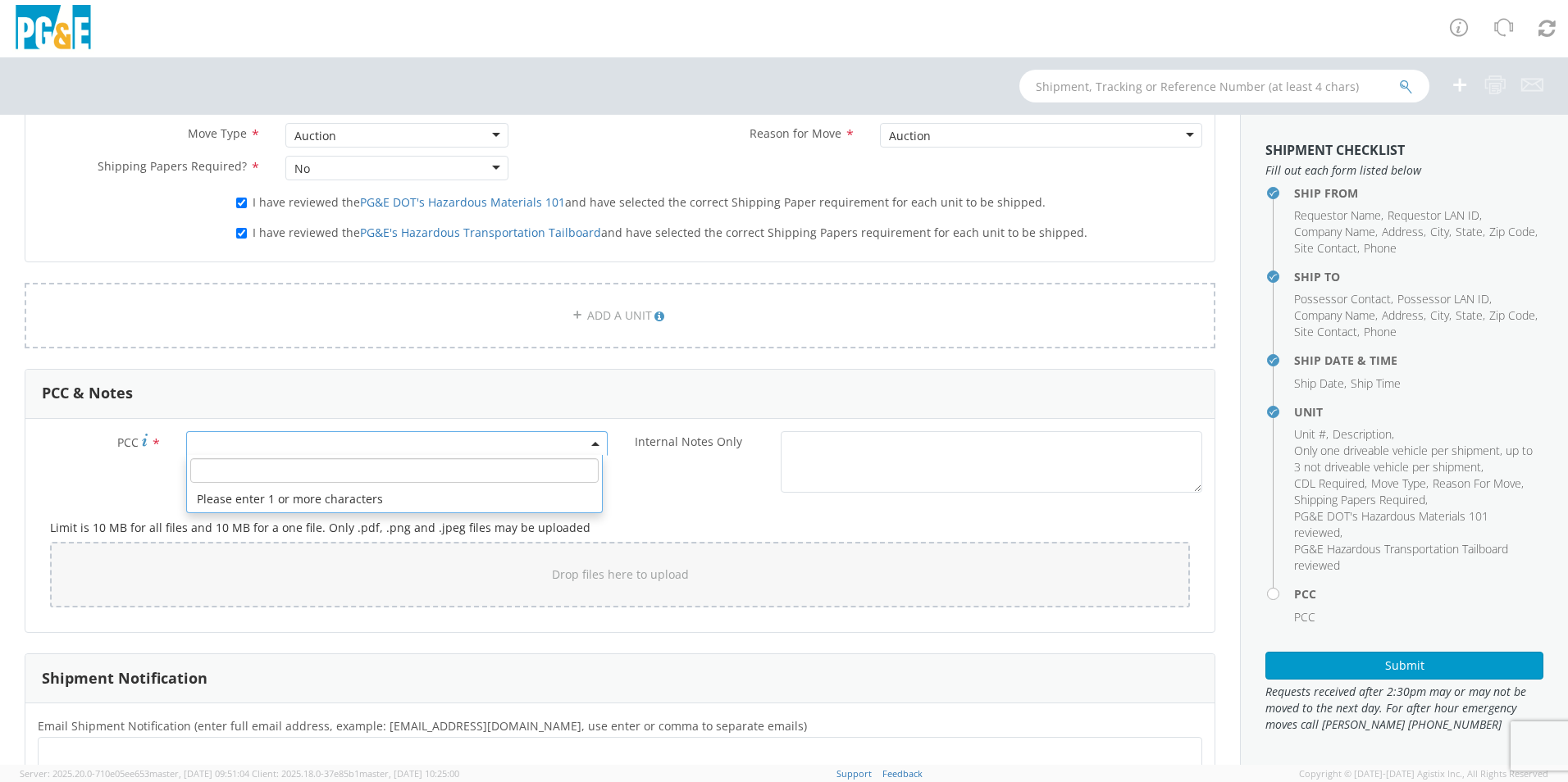
click at [347, 441] on span at bounding box center [397, 443] width 421 height 25
click at [362, 462] on input "number" at bounding box center [394, 470] width 408 height 25
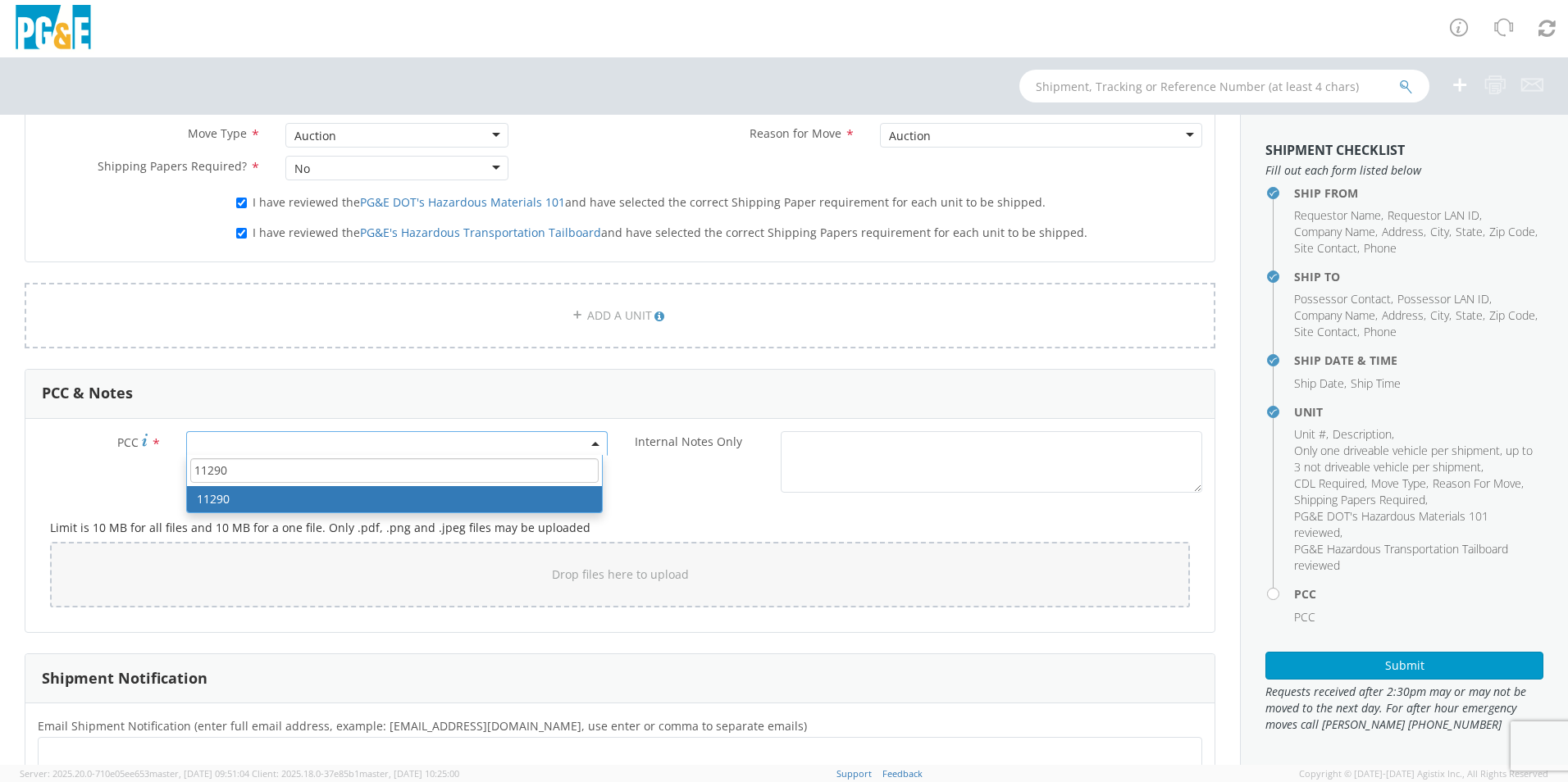
type input "11290"
select select "11290"
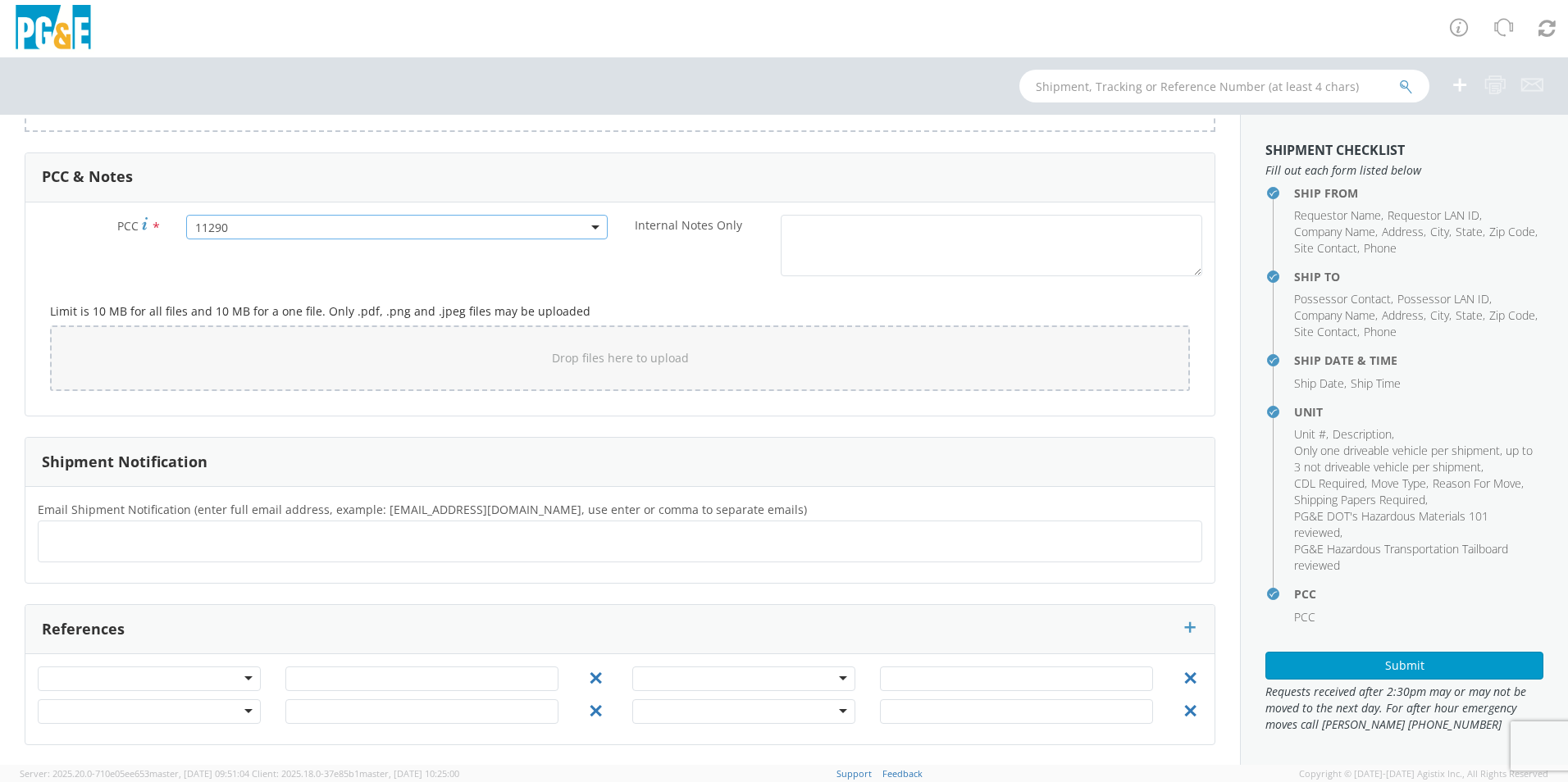
scroll to position [1202, 0]
click at [152, 534] on ul at bounding box center [620, 541] width 1150 height 27
type input "[EMAIL_ADDRESS][DOMAIN_NAME]"
click at [1401, 669] on button "Submit" at bounding box center [1404, 666] width 278 height 28
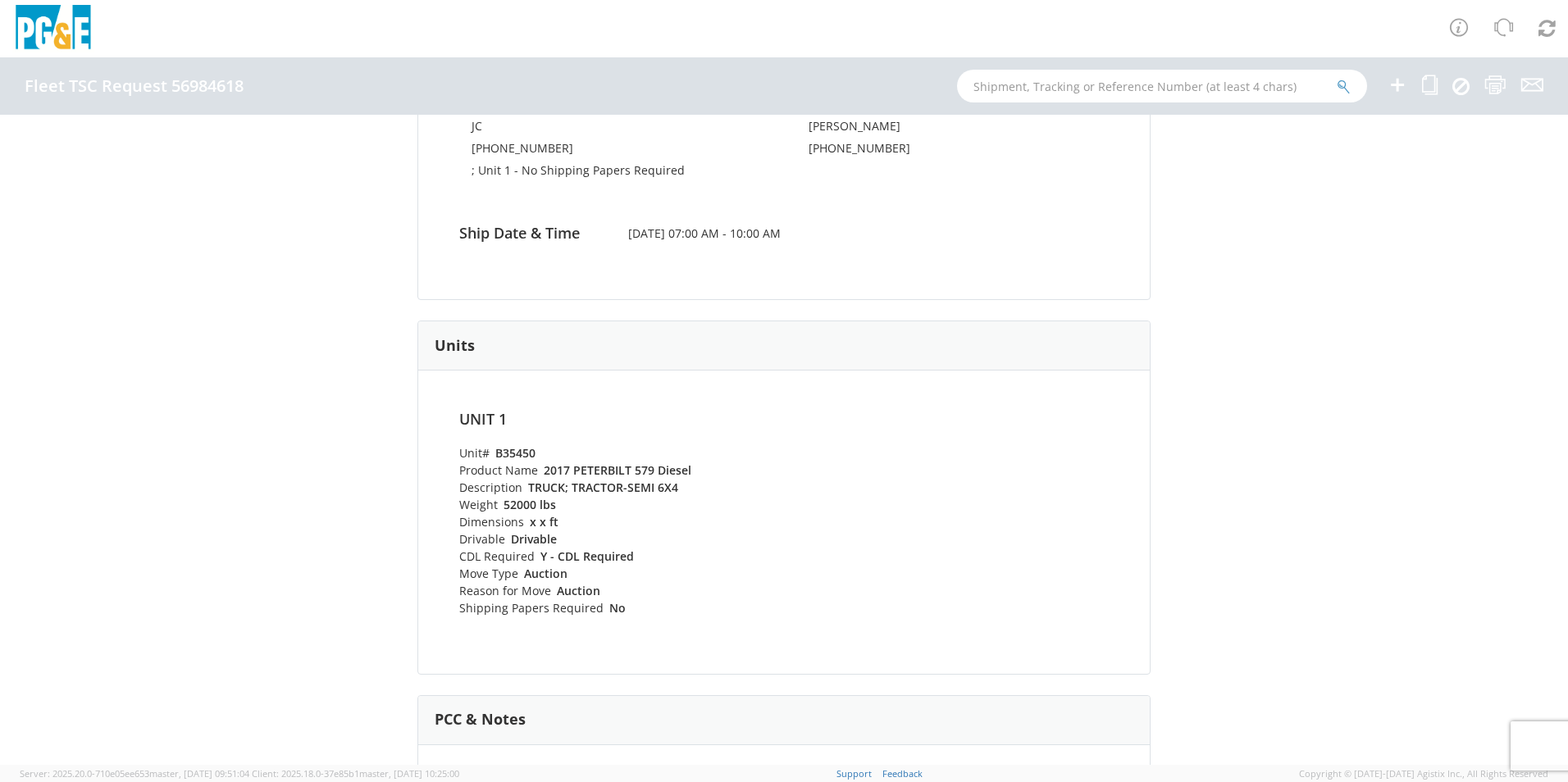
scroll to position [410, 0]
